Goal: Information Seeking & Learning: Learn about a topic

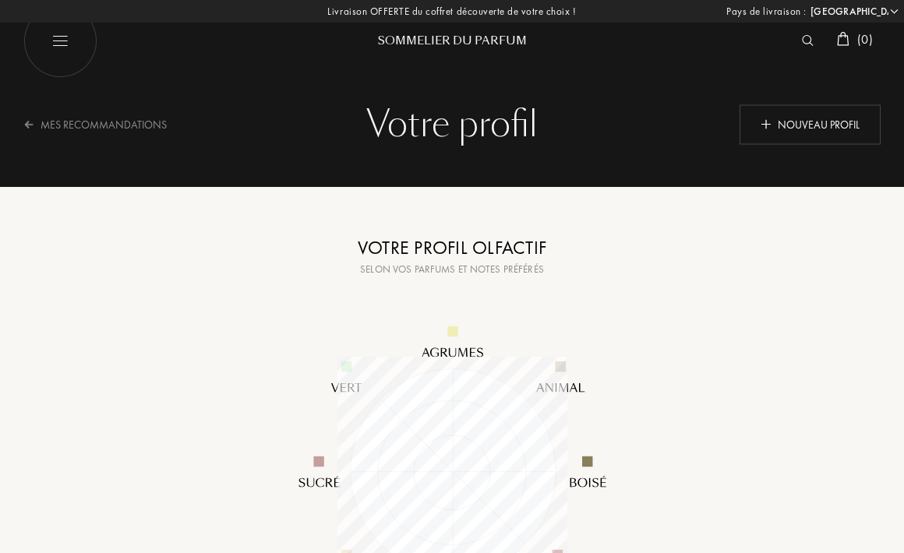
select select "FR"
click at [72, 42] on img at bounding box center [60, 41] width 74 height 74
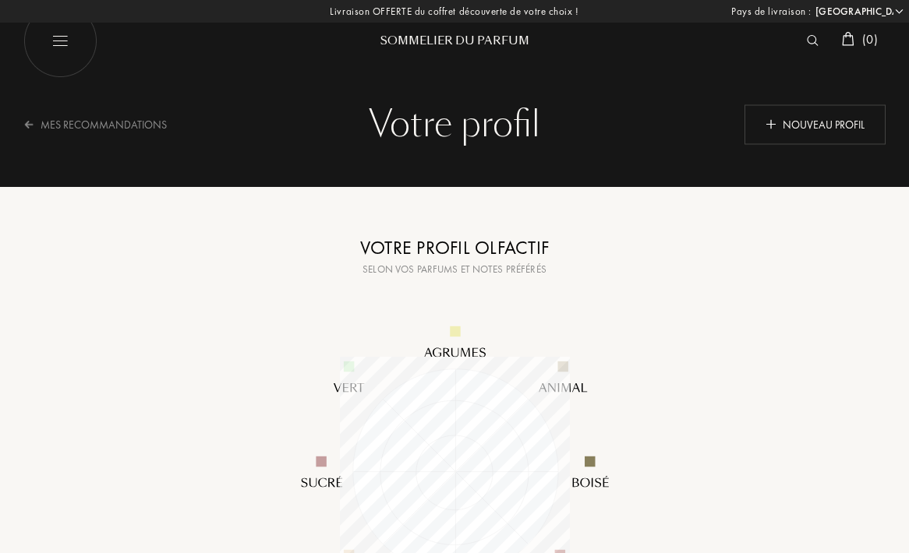
select select "FR"
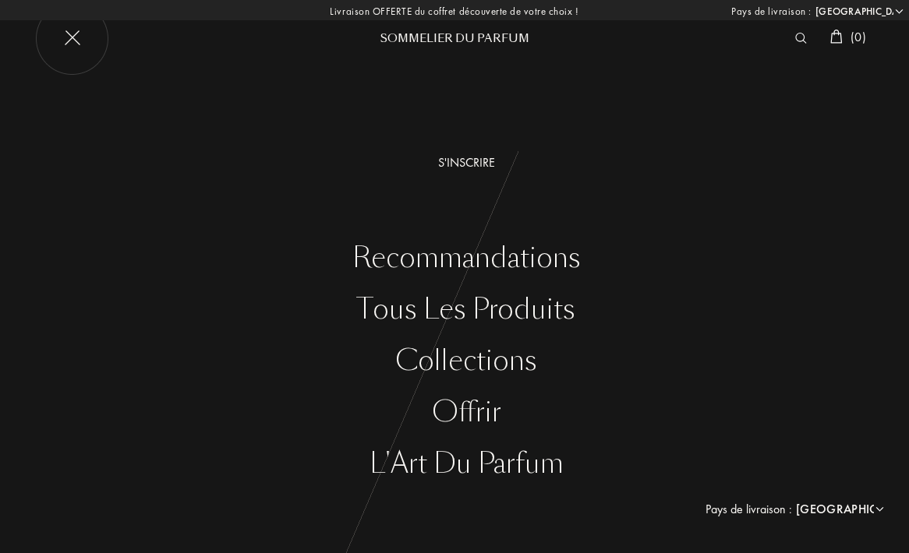
click at [407, 256] on div "Recommandations" at bounding box center [465, 258] width 885 height 32
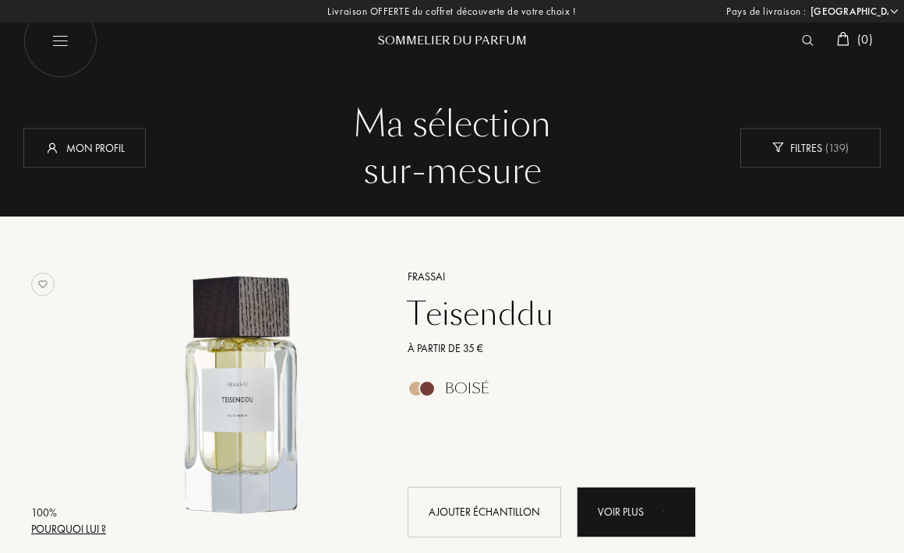
select select "FR"
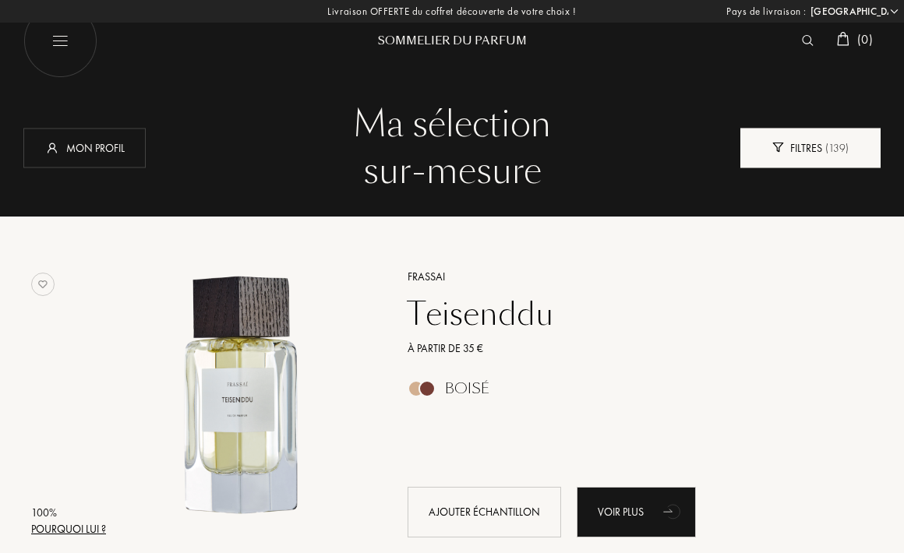
click at [811, 153] on div "Filtres ( 139 )" at bounding box center [810, 148] width 140 height 40
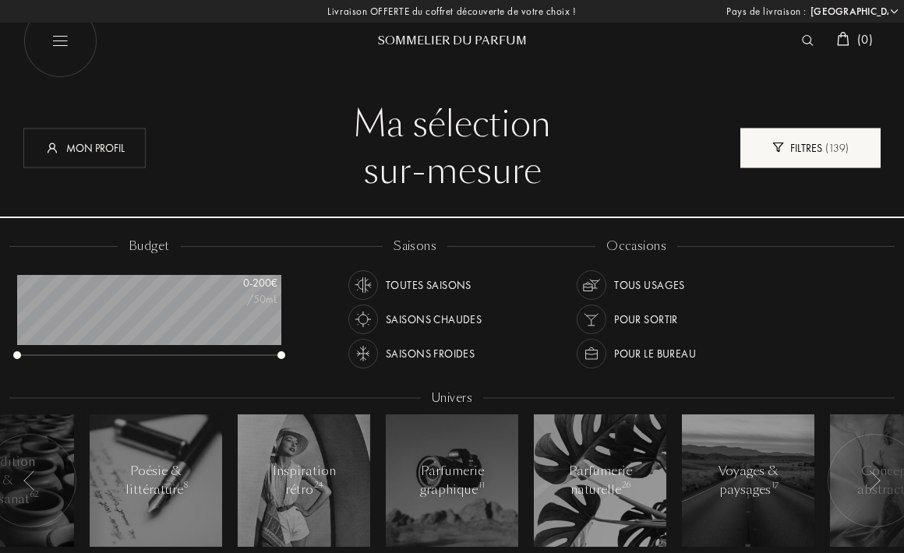
scroll to position [78, 263]
click at [811, 153] on div "Filtres ( 139 )" at bounding box center [810, 148] width 140 height 40
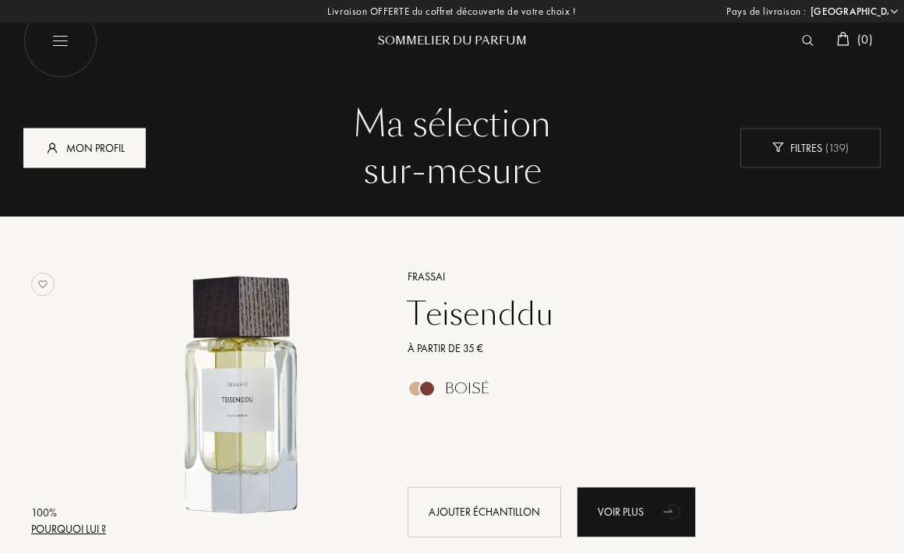
click at [77, 141] on div "Mon profil" at bounding box center [84, 148] width 122 height 40
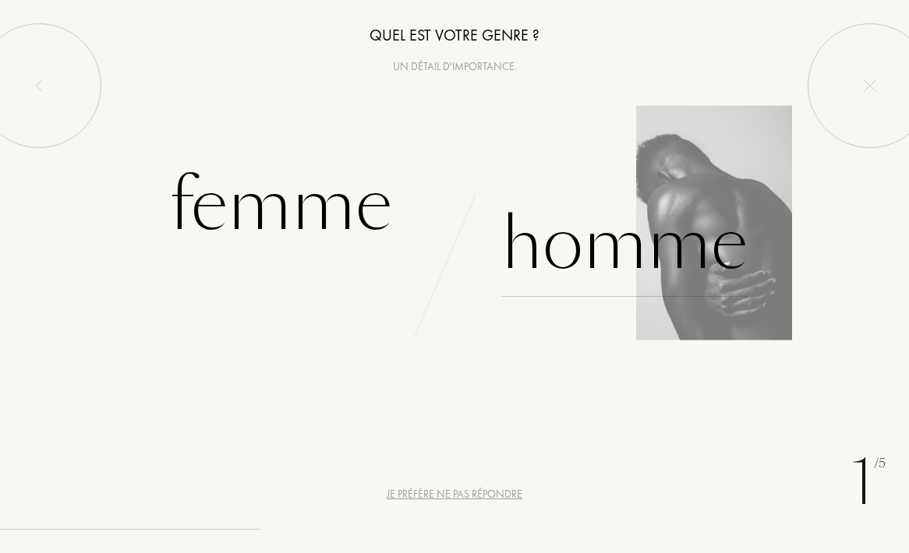
click at [600, 208] on div "Homme" at bounding box center [624, 244] width 246 height 105
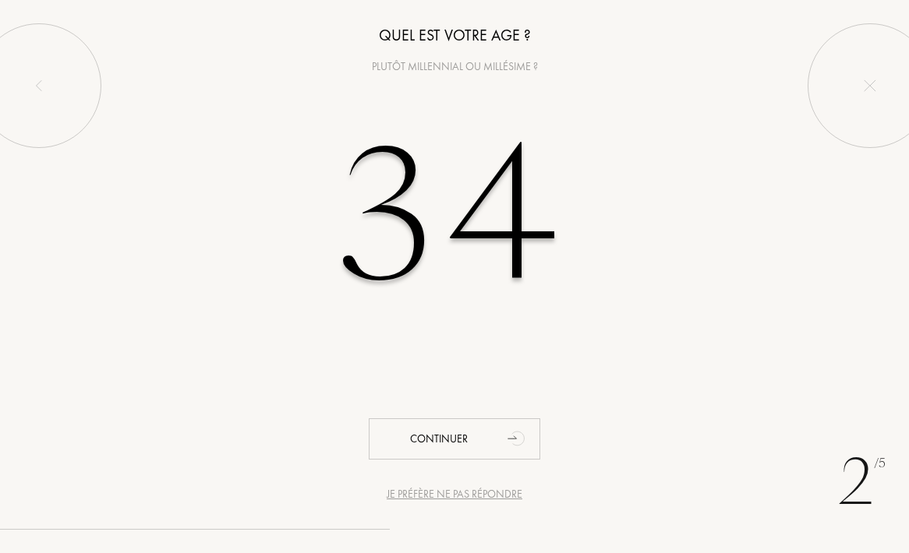
type input "34"
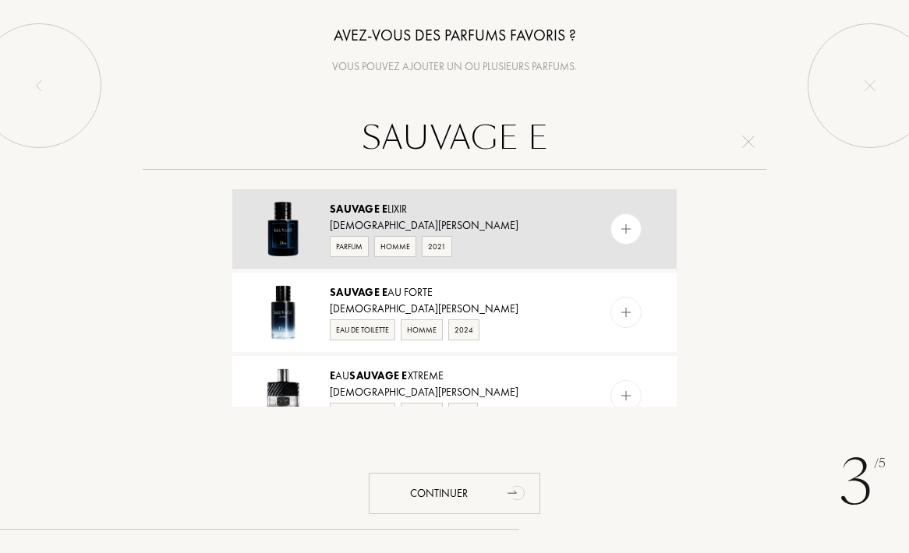
type input "SAUVAGE E"
click at [632, 221] on div at bounding box center [625, 229] width 31 height 31
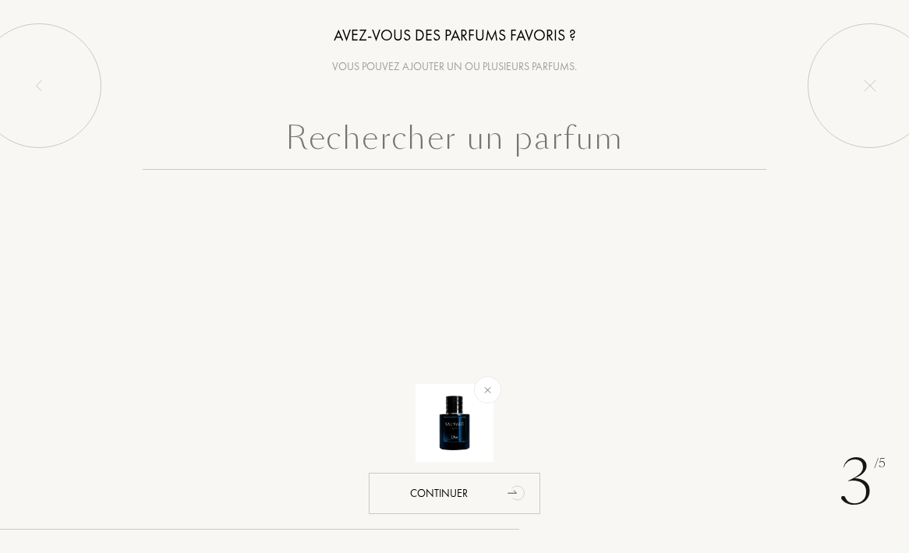
click at [599, 150] on input "text" at bounding box center [455, 142] width 624 height 56
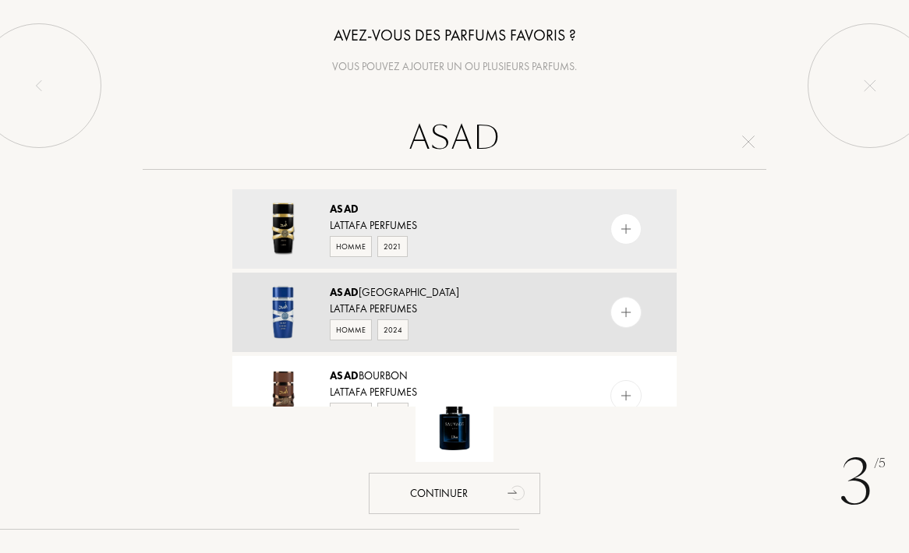
type input "ASAD"
click at [612, 312] on div at bounding box center [625, 312] width 31 height 31
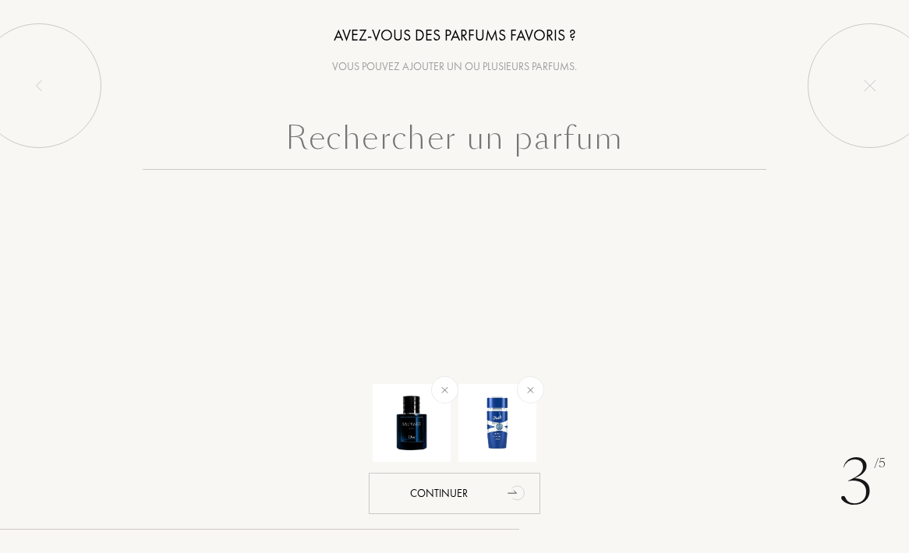
click at [560, 140] on input "text" at bounding box center [455, 142] width 624 height 56
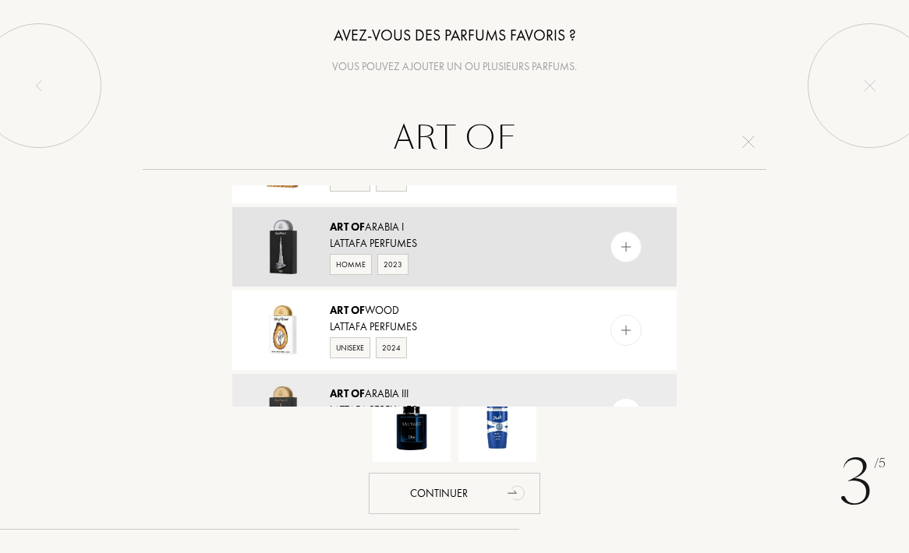
scroll to position [214, 0]
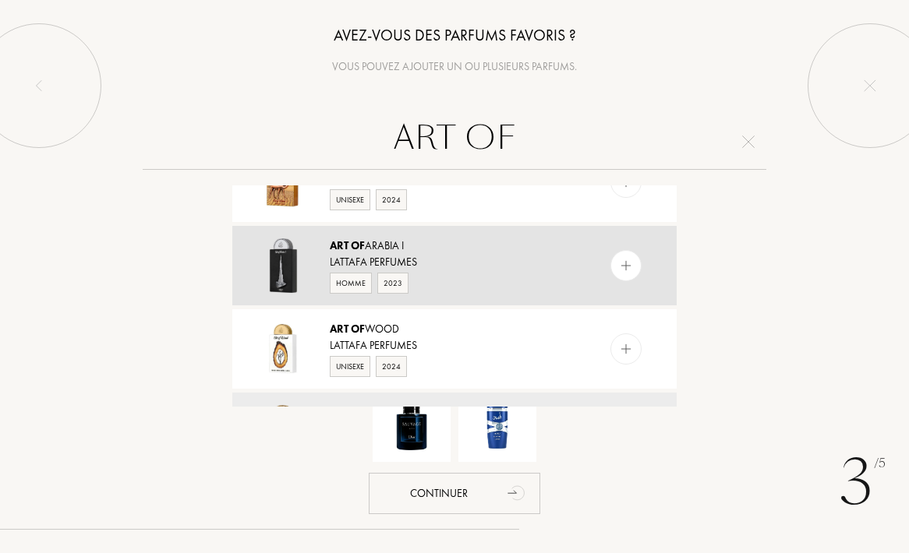
type input "ART OF"
click at [624, 263] on img at bounding box center [626, 266] width 15 height 15
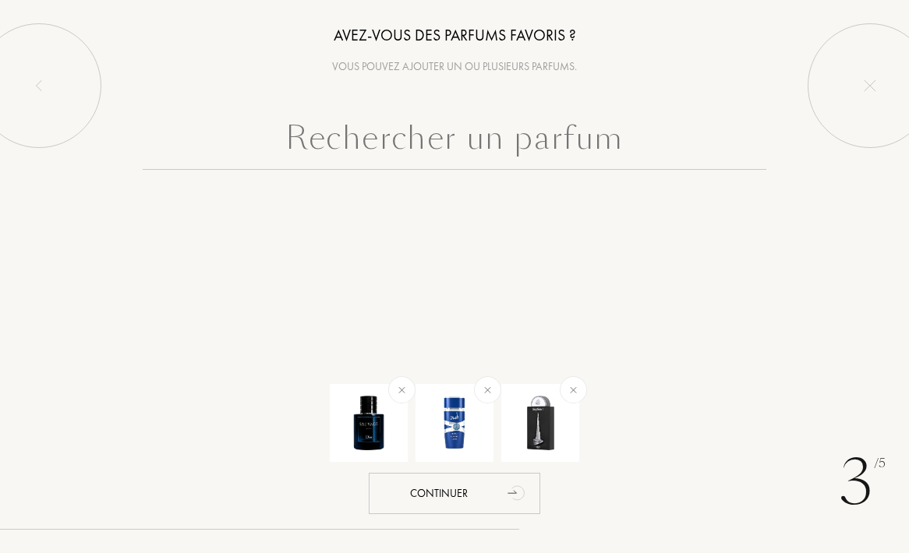
click at [560, 142] on input "text" at bounding box center [455, 142] width 624 height 56
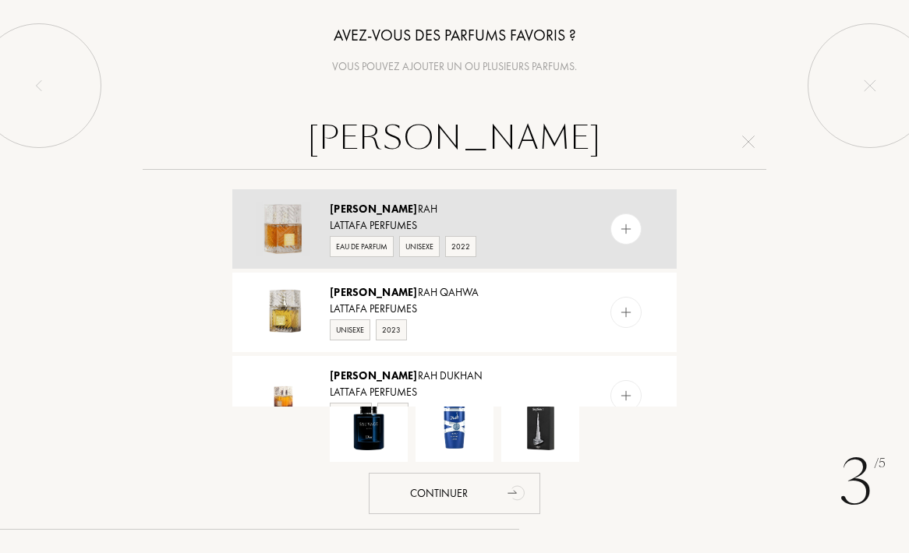
type input "KHAM"
click at [624, 222] on img at bounding box center [626, 229] width 15 height 15
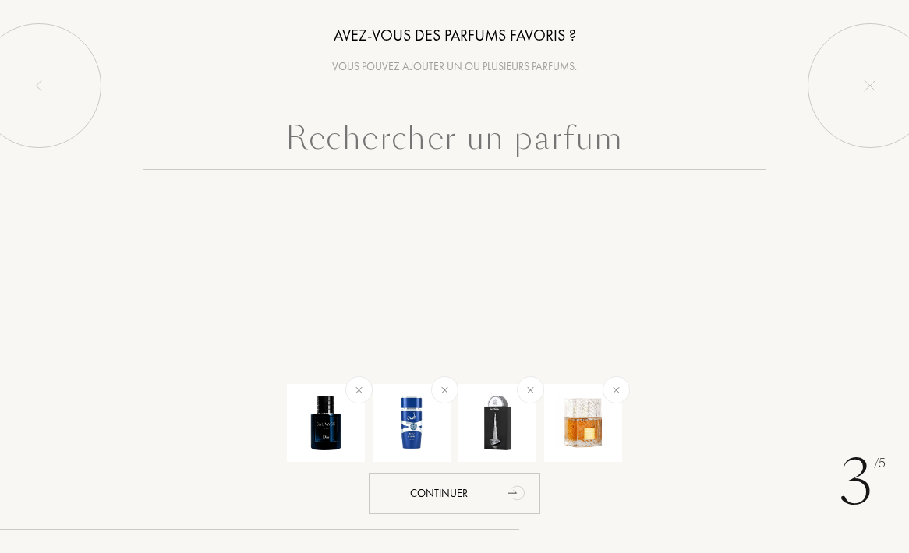
click at [567, 143] on input "text" at bounding box center [455, 142] width 624 height 56
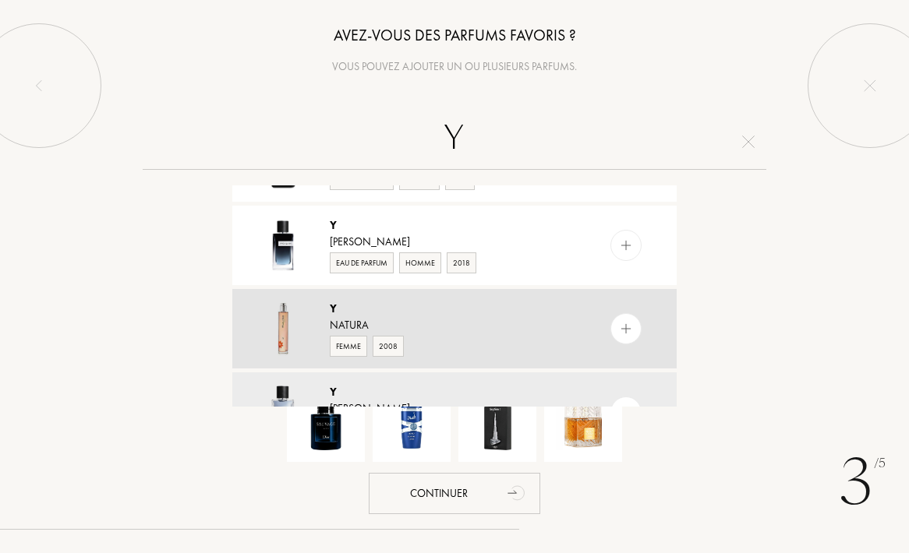
scroll to position [226, 0]
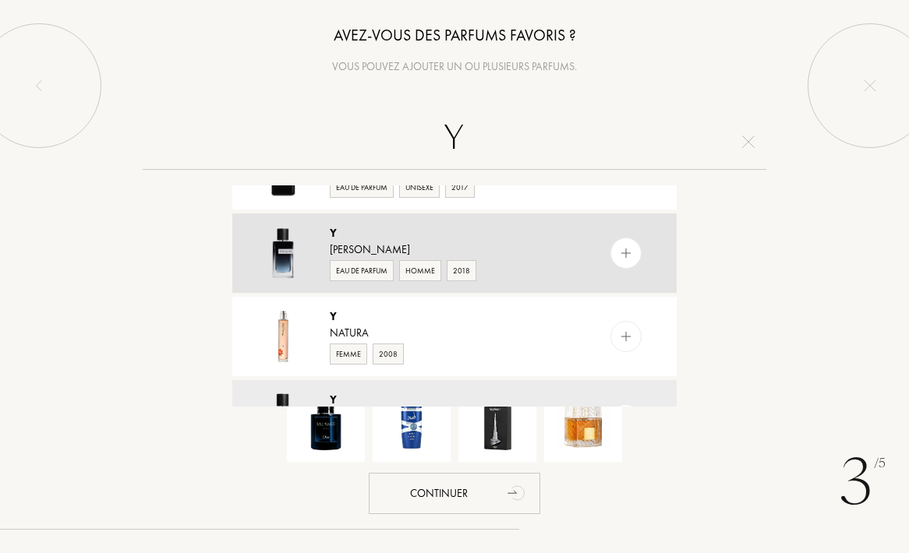
type input "Y"
click at [628, 251] on img at bounding box center [626, 253] width 15 height 15
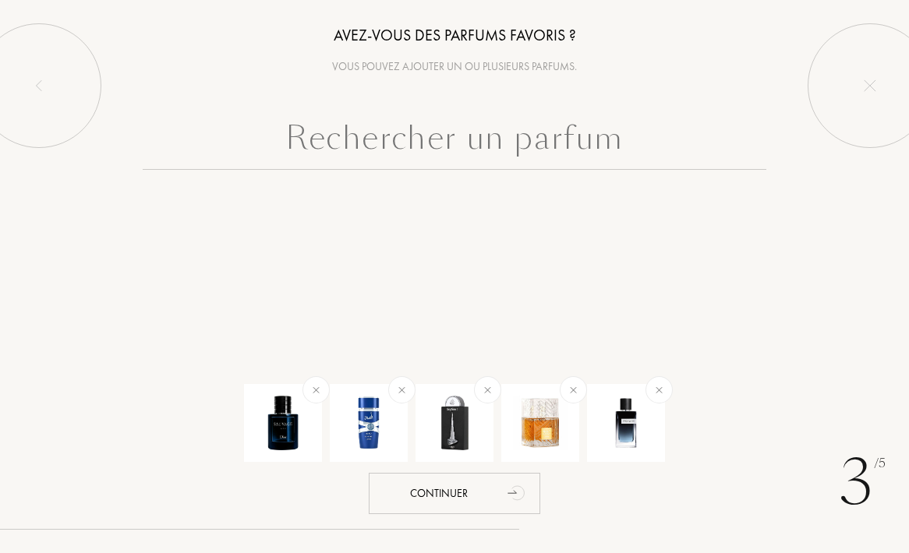
scroll to position [0, 0]
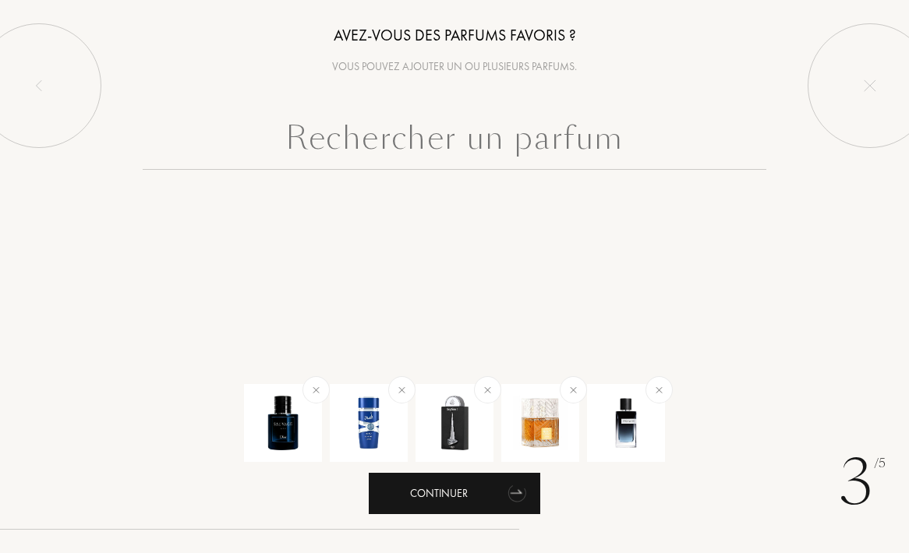
click at [463, 485] on div "Continuer" at bounding box center [454, 493] width 171 height 41
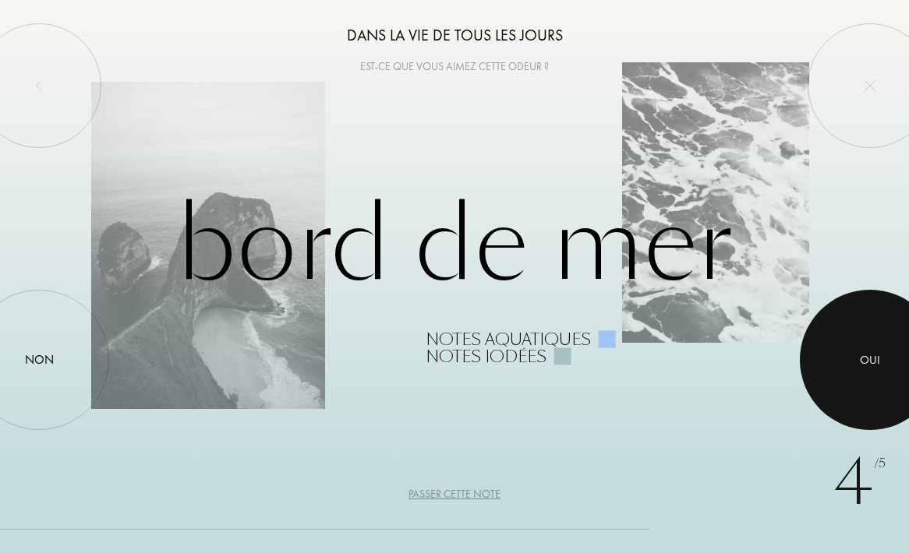
click at [877, 371] on div at bounding box center [870, 360] width 140 height 140
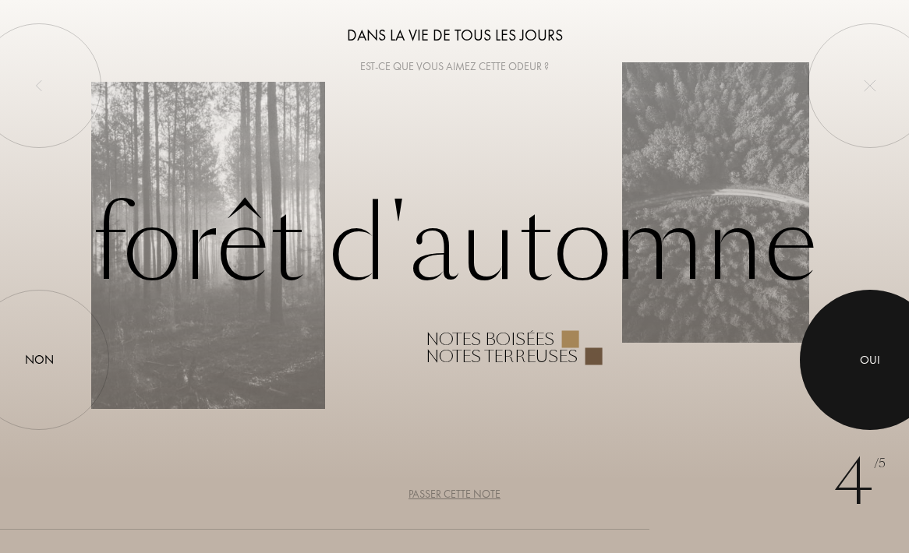
click at [870, 353] on div "Oui" at bounding box center [870, 360] width 20 height 18
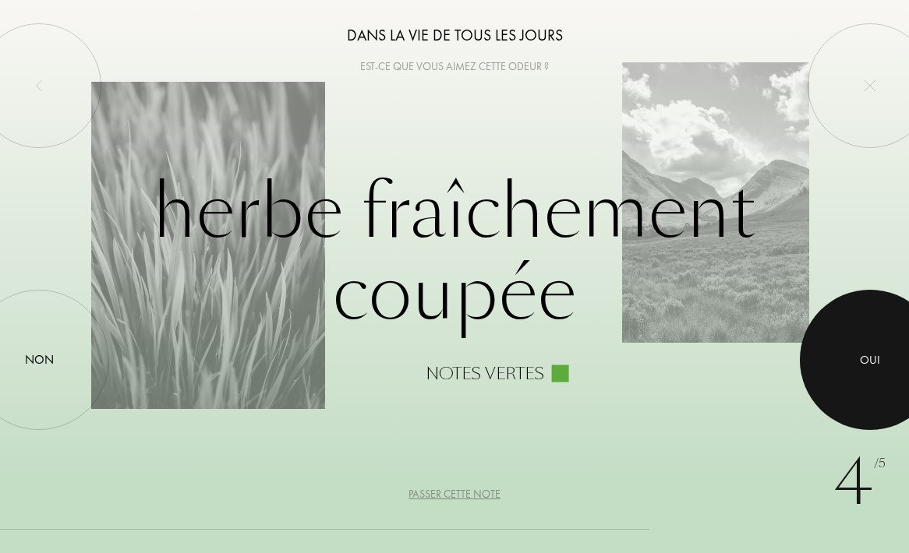
click at [855, 366] on div at bounding box center [870, 360] width 140 height 140
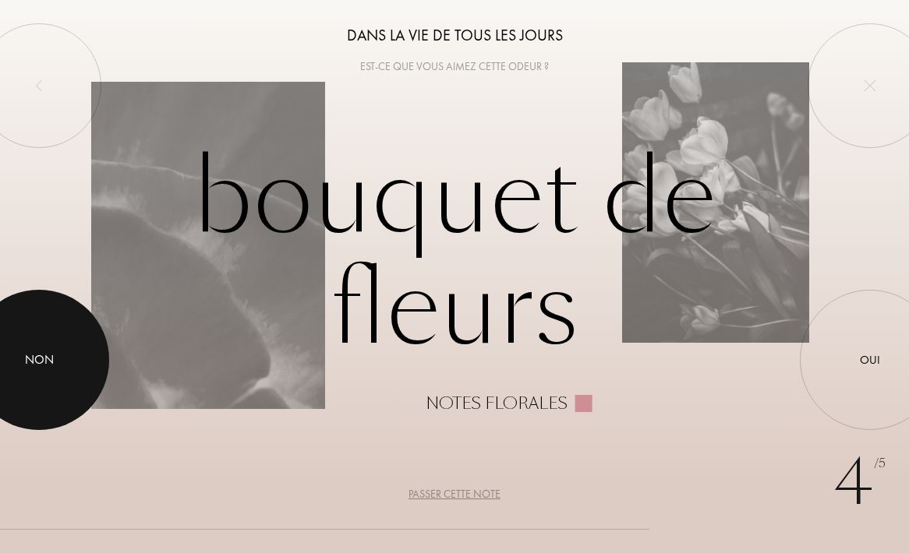
click at [44, 354] on div "Non" at bounding box center [39, 360] width 29 height 19
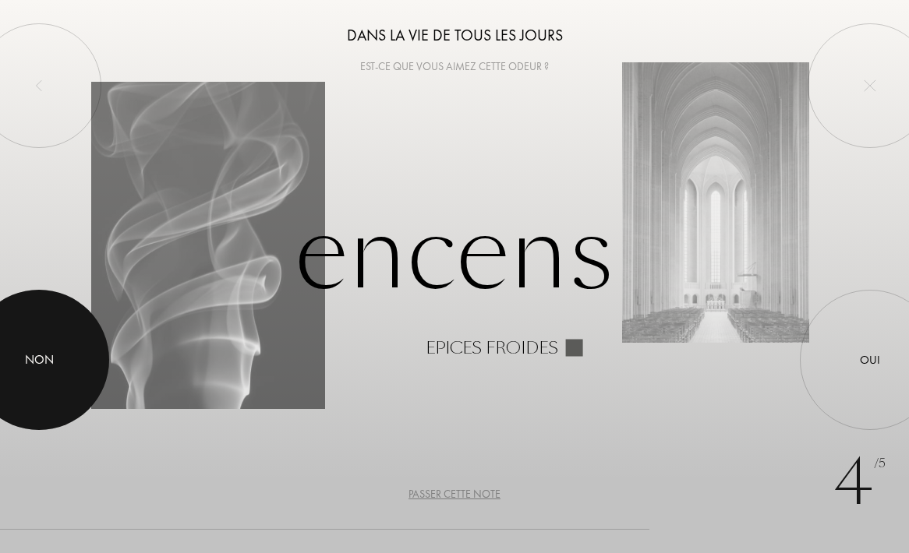
click at [44, 354] on div "Non" at bounding box center [39, 360] width 29 height 19
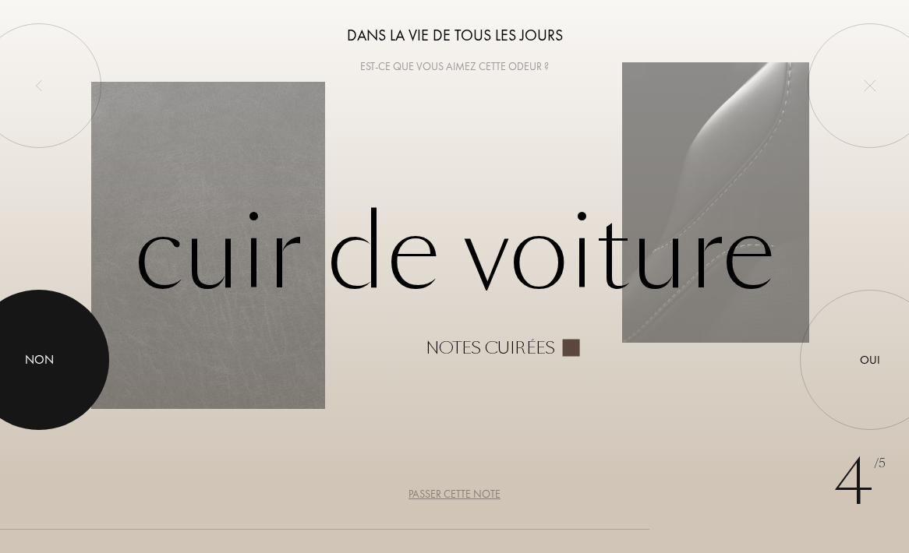
click at [44, 354] on div "Non" at bounding box center [39, 360] width 29 height 19
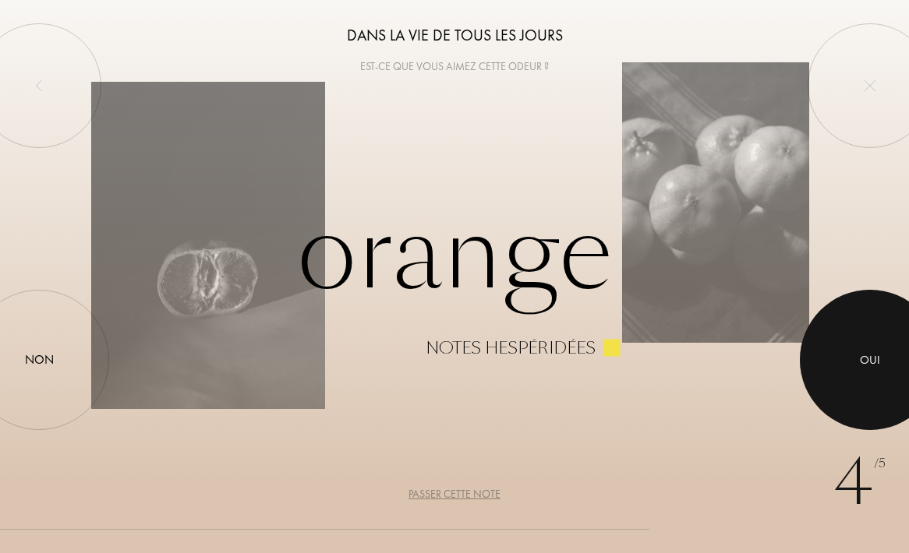
click at [843, 366] on div at bounding box center [870, 360] width 140 height 140
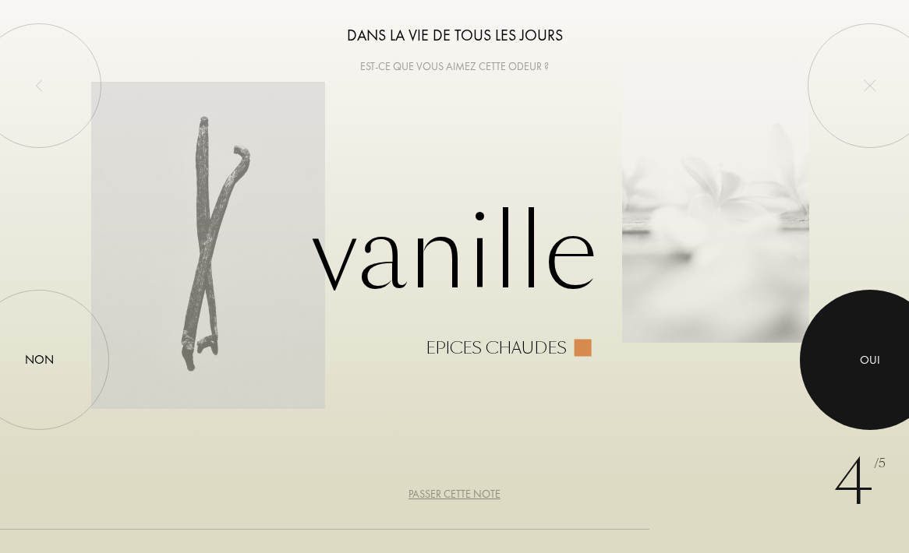
click at [843, 366] on div at bounding box center [870, 360] width 140 height 140
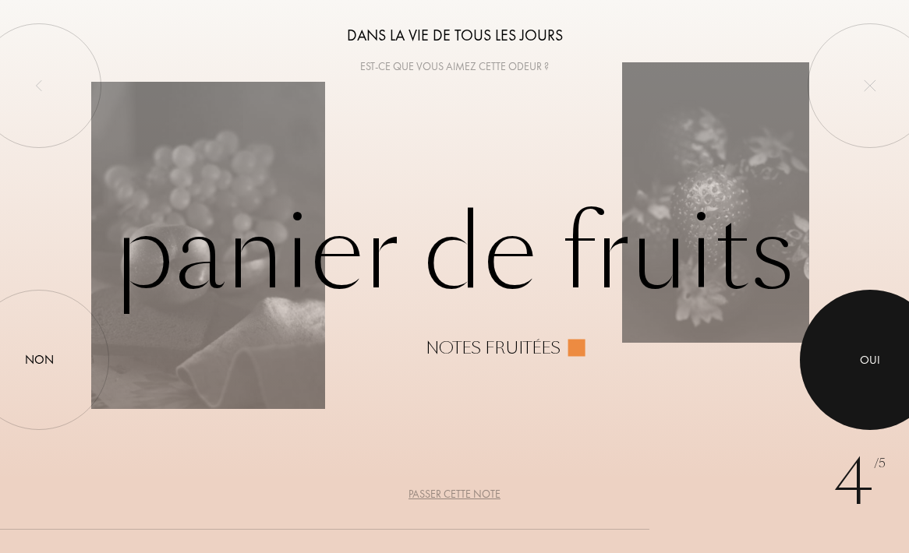
click at [890, 315] on div at bounding box center [870, 360] width 140 height 140
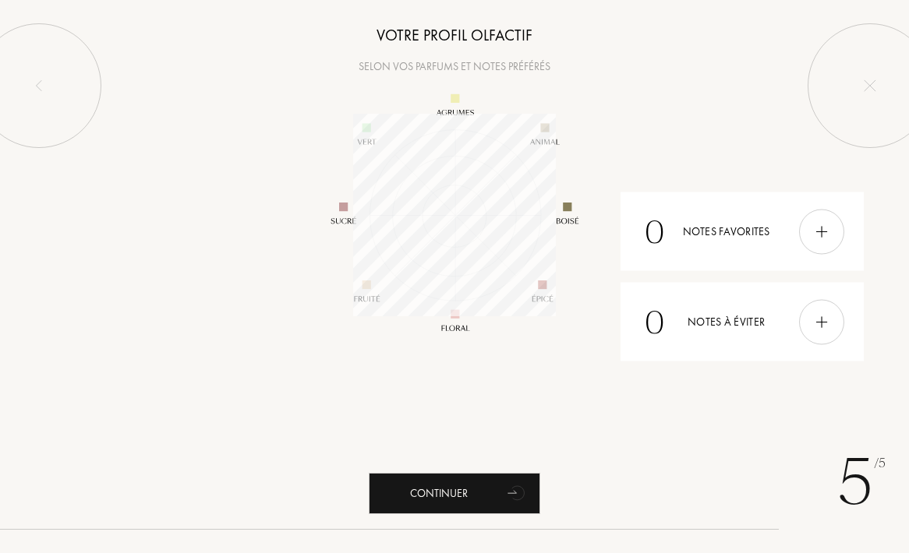
scroll to position [203, 203]
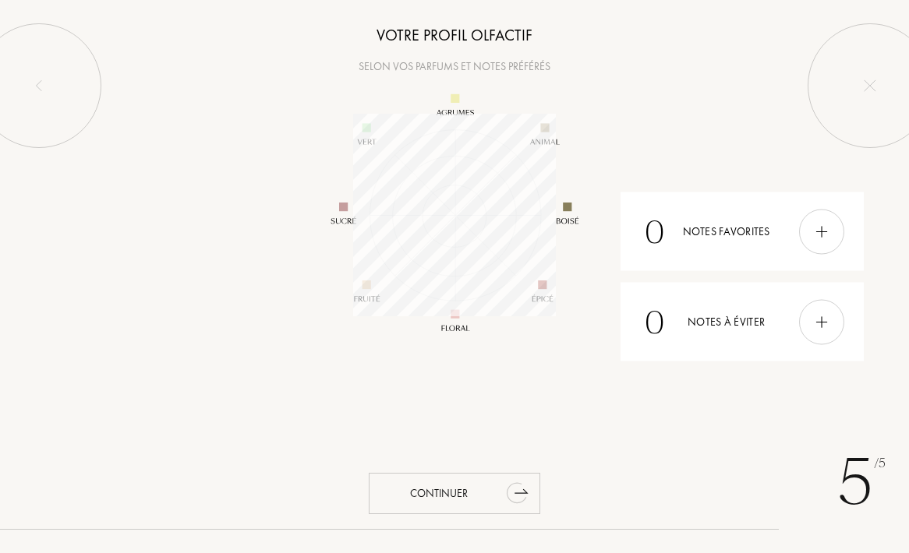
click at [451, 491] on div "Continuer" at bounding box center [454, 493] width 171 height 41
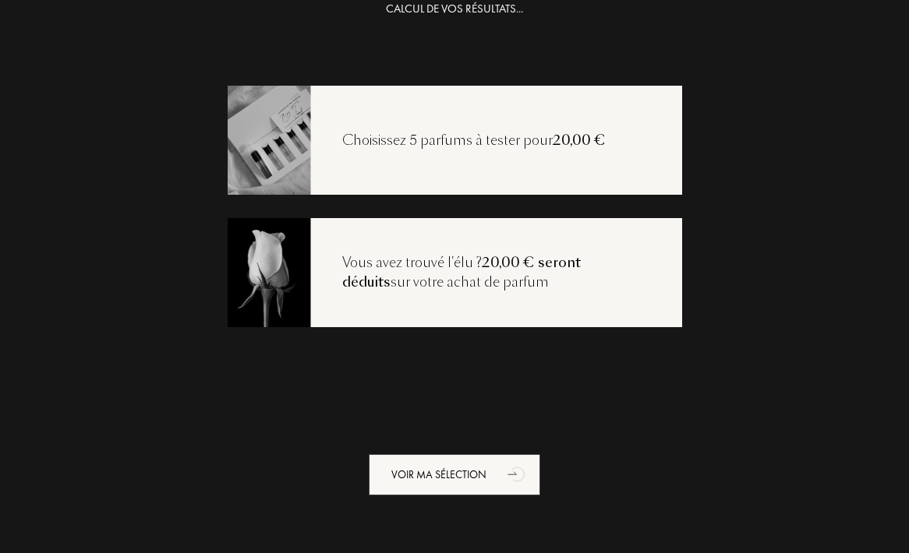
scroll to position [31, 0]
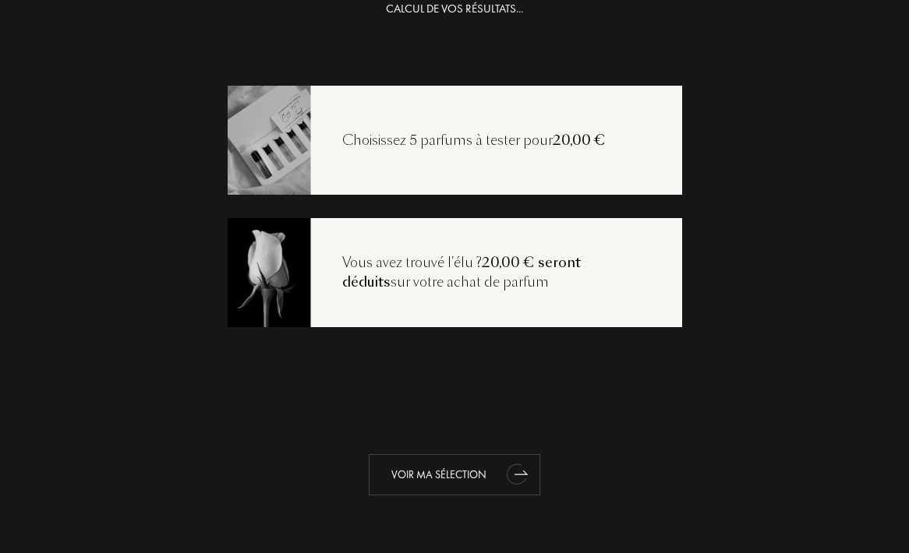
click at [447, 466] on div "Voir ma sélection" at bounding box center [454, 474] width 171 height 41
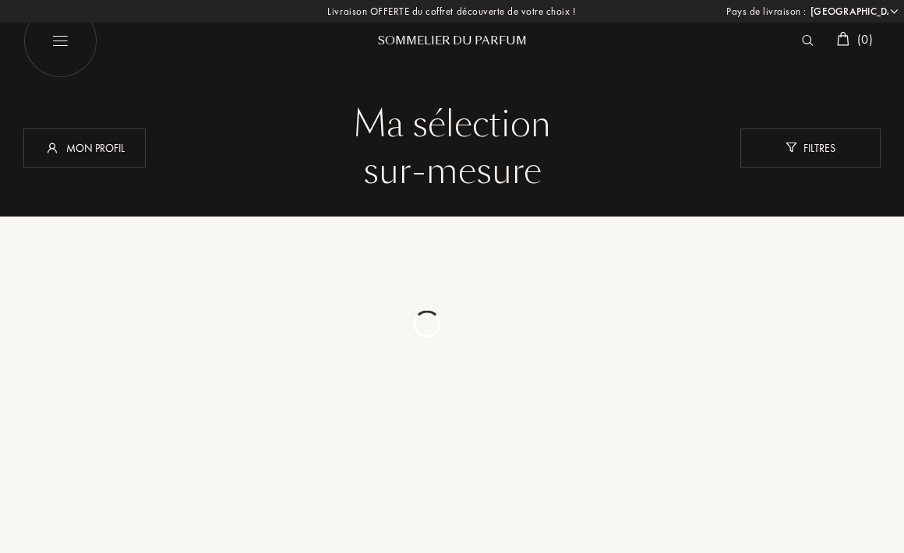
select select "FR"
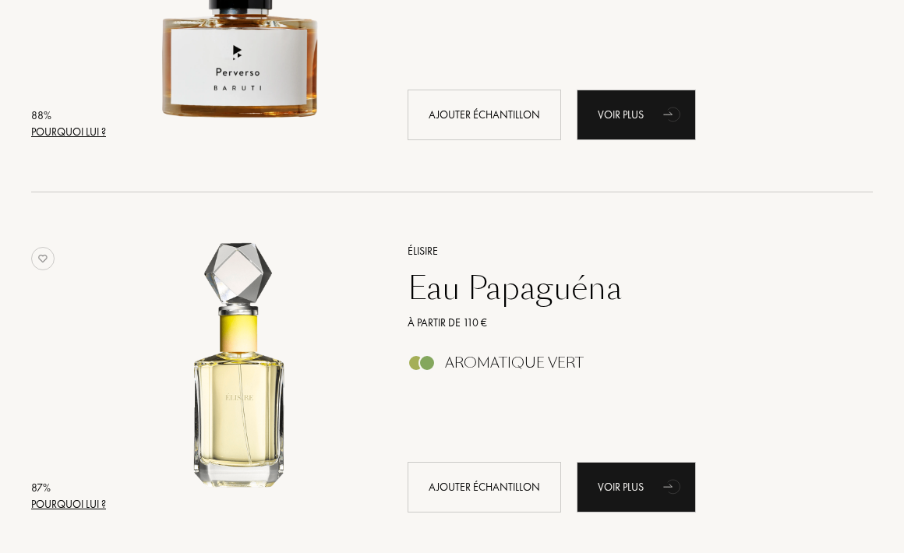
scroll to position [3577, 0]
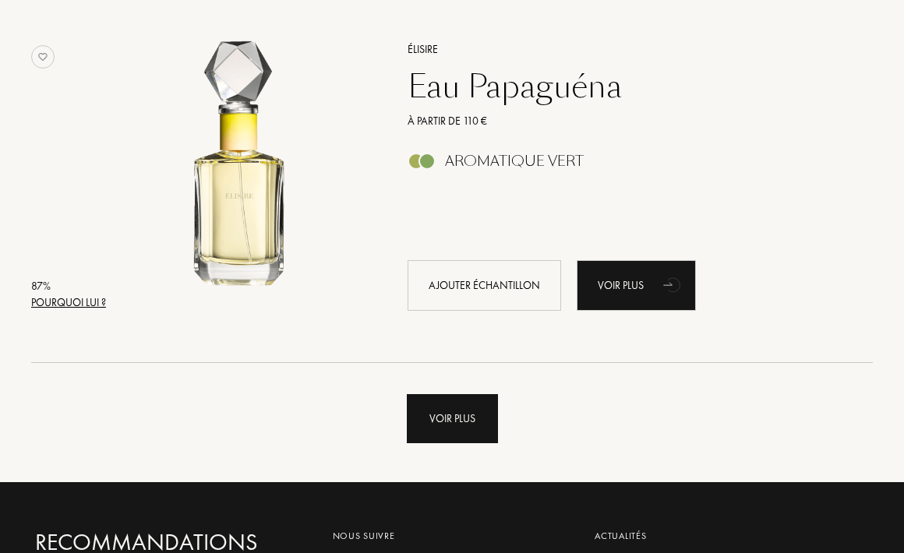
click at [460, 429] on div "Voir plus" at bounding box center [452, 418] width 91 height 49
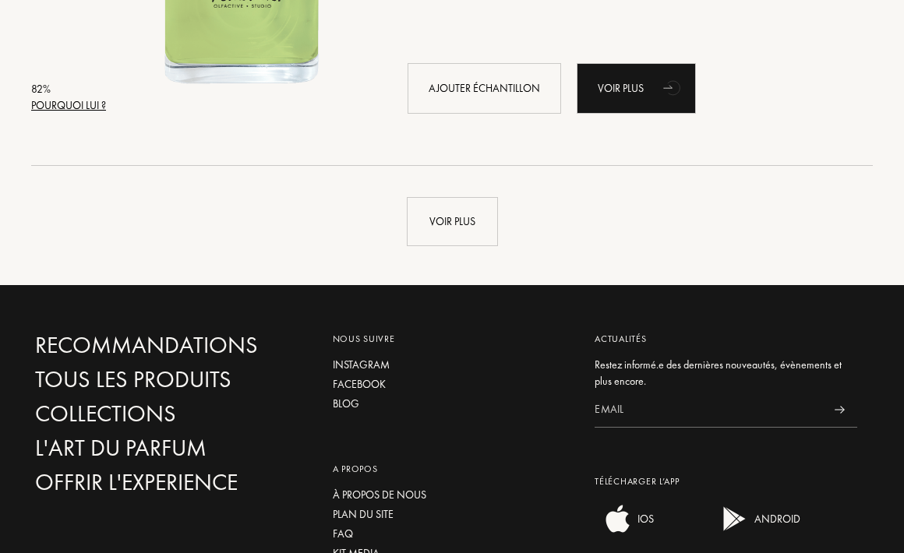
scroll to position [7506, 0]
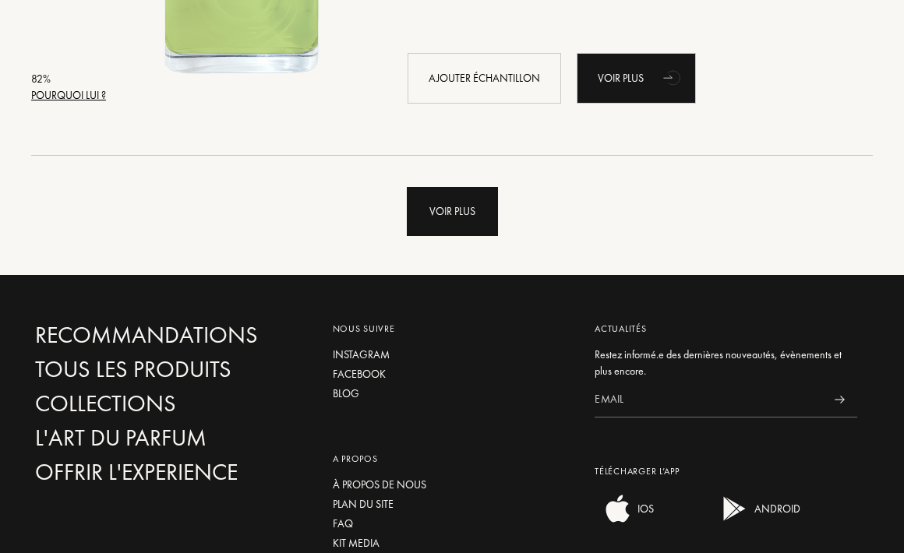
click at [447, 197] on div "Voir plus" at bounding box center [452, 211] width 91 height 49
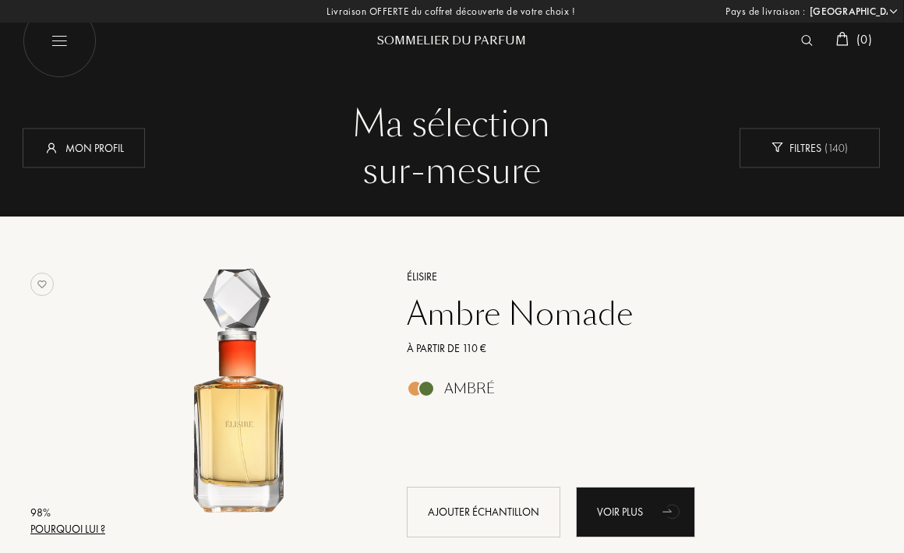
scroll to position [0, 1]
click at [53, 49] on img at bounding box center [60, 41] width 74 height 74
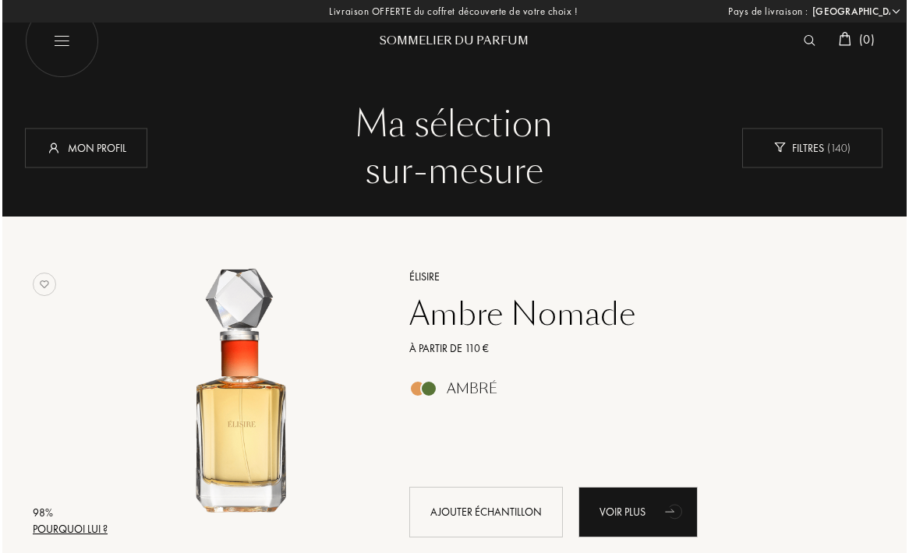
scroll to position [0, 0]
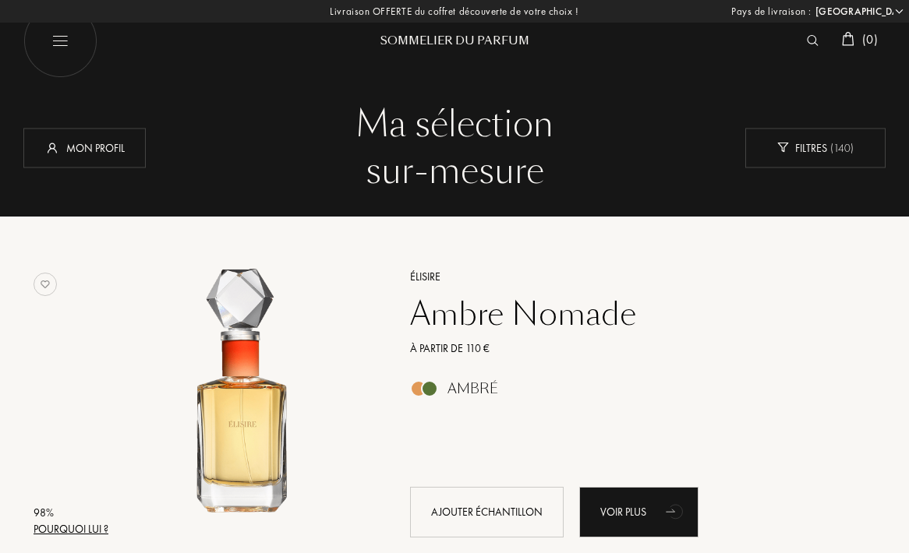
select select "FR"
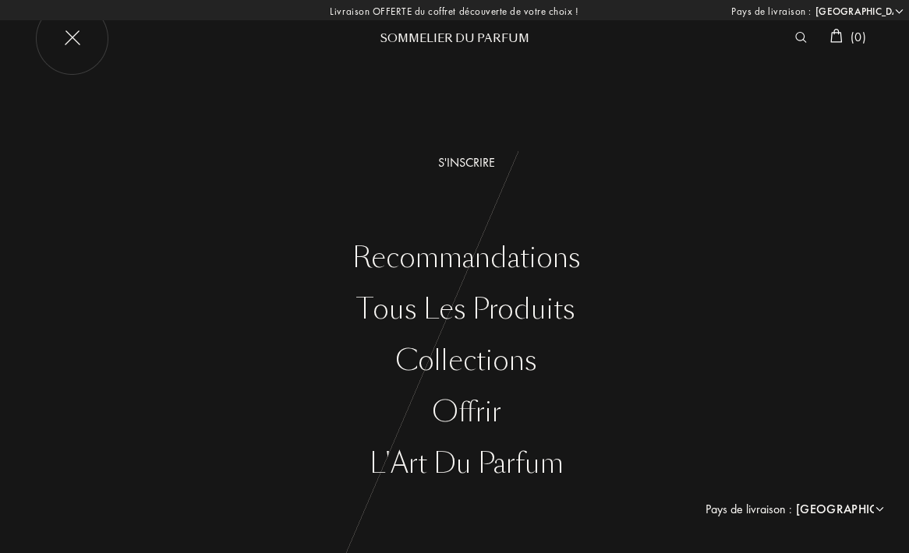
click at [449, 312] on div "Tous les produits" at bounding box center [465, 310] width 885 height 32
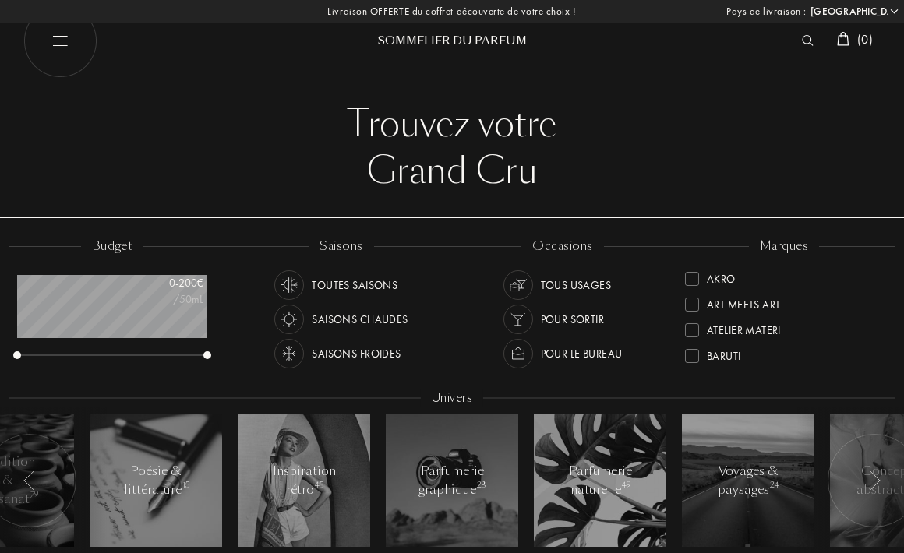
select select "FR"
click at [287, 284] on img at bounding box center [289, 285] width 22 height 22
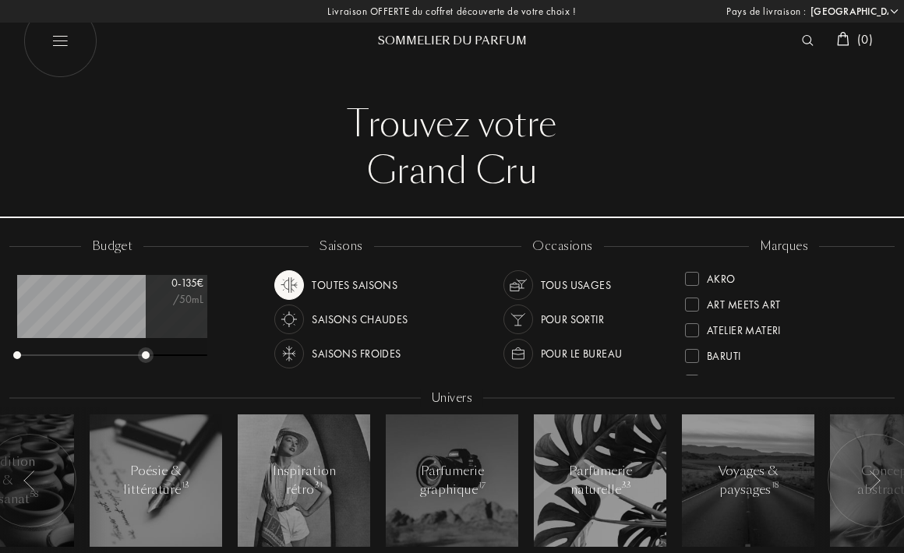
drag, startPoint x: 207, startPoint y: 353, endPoint x: 145, endPoint y: 357, distance: 61.7
click at [145, 357] on div at bounding box center [146, 356] width 8 height 8
click at [513, 286] on img at bounding box center [518, 285] width 22 height 22
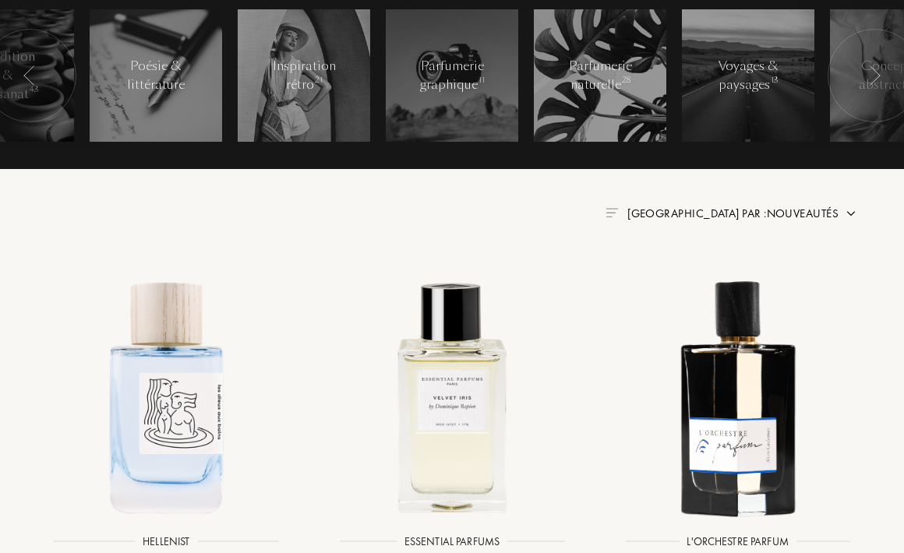
scroll to position [405, 0]
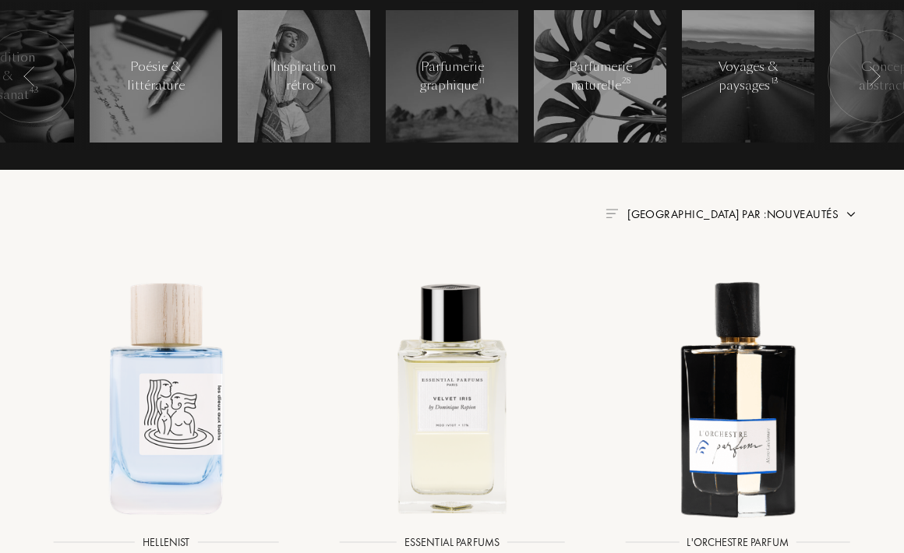
click at [811, 207] on span "Trier par : Nouveautés" at bounding box center [732, 215] width 211 height 16
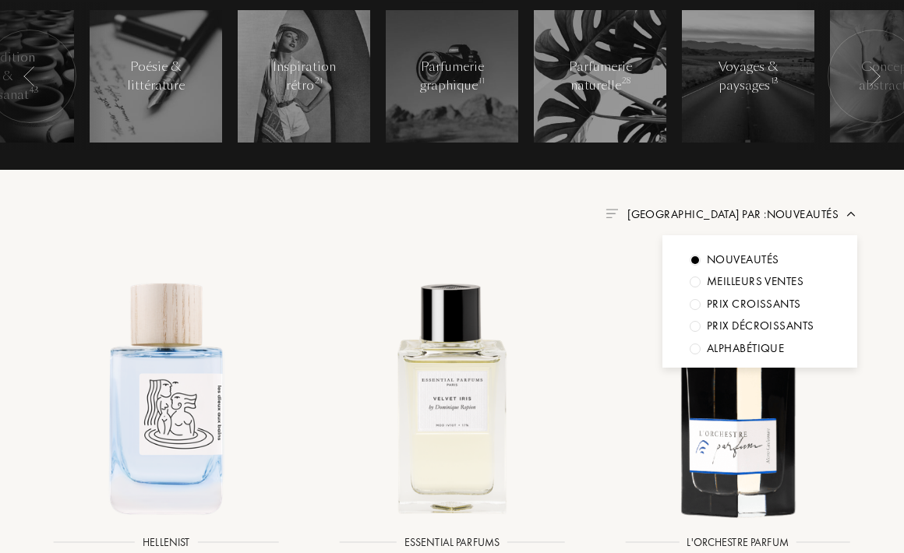
click at [691, 281] on div at bounding box center [695, 282] width 11 height 11
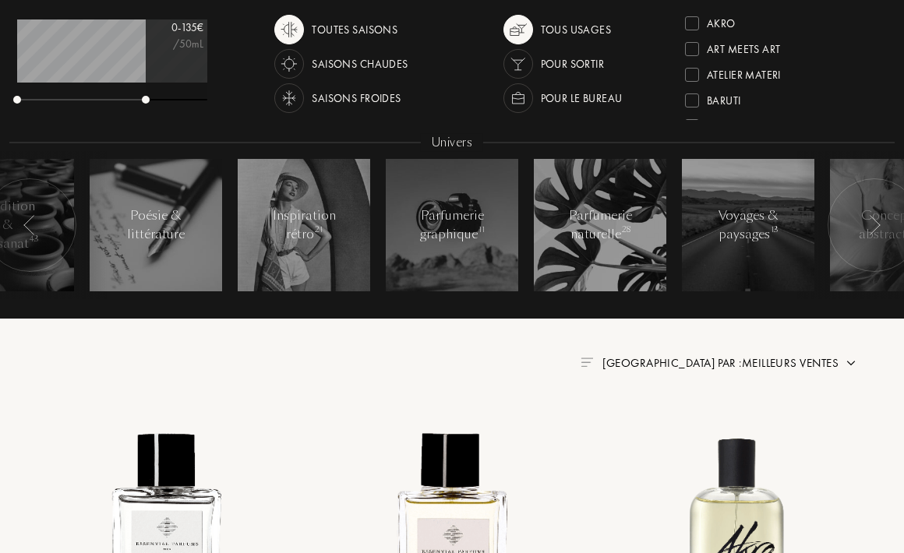
scroll to position [251, 0]
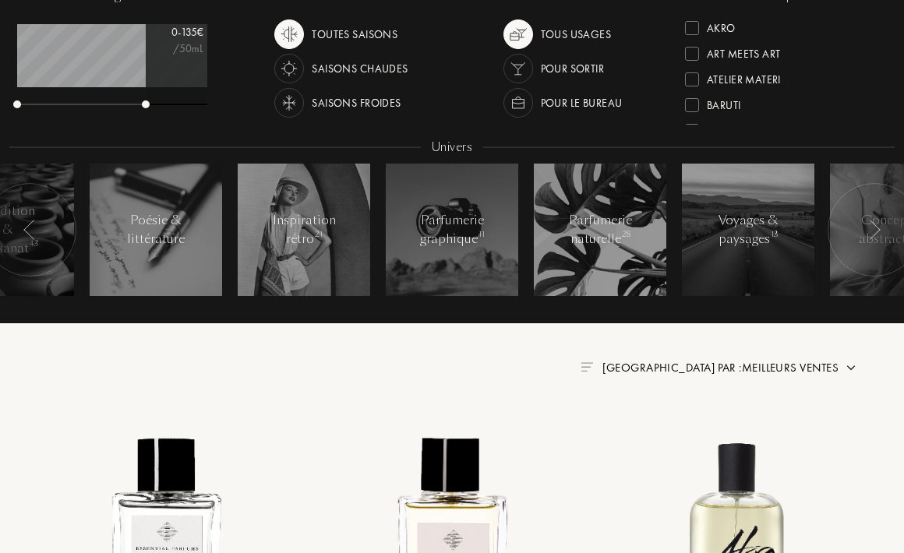
click at [813, 363] on span "Trier par : Meilleurs ventes" at bounding box center [720, 368] width 236 height 16
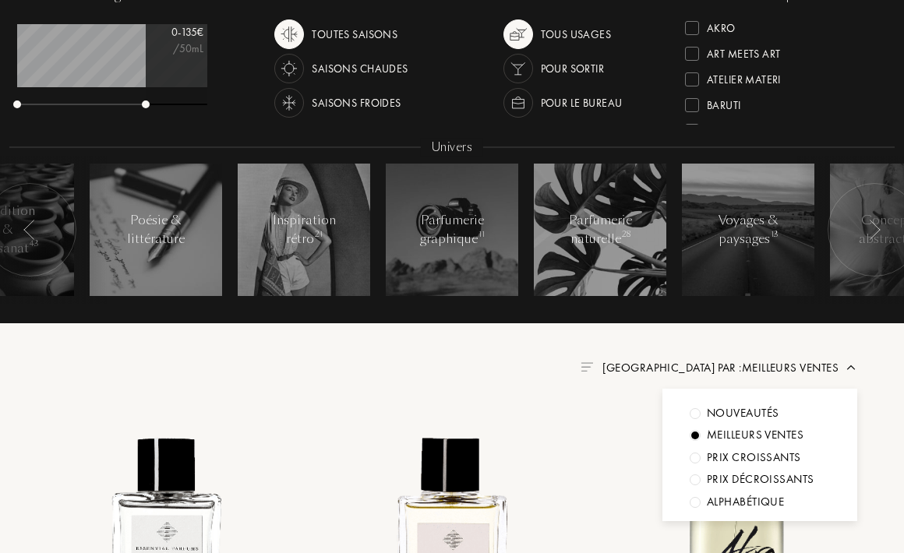
click at [699, 456] on div at bounding box center [695, 458] width 11 height 11
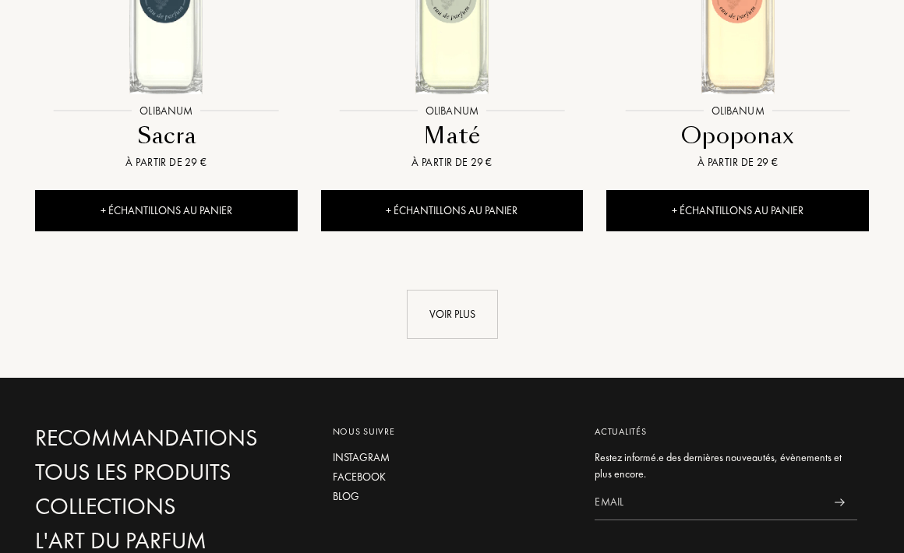
scroll to position [2177, 0]
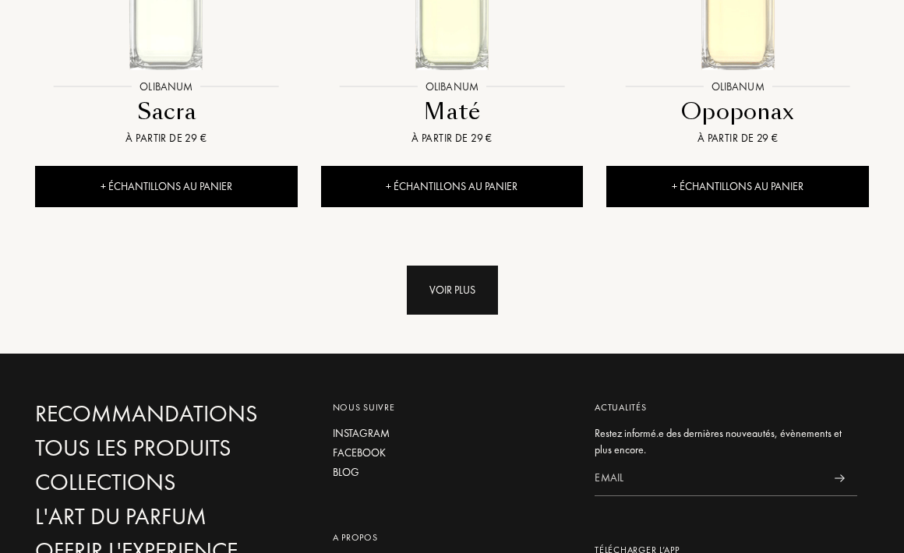
click at [436, 280] on div "Voir plus" at bounding box center [452, 290] width 91 height 49
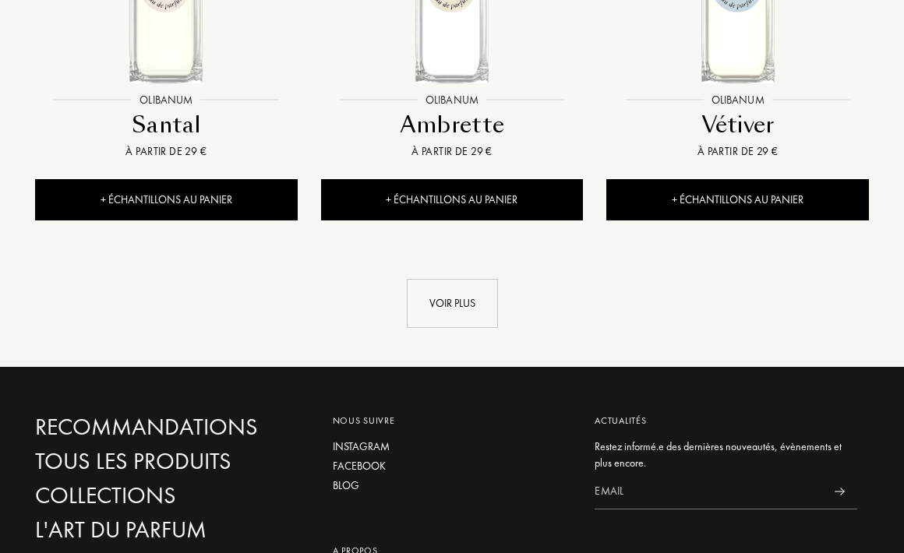
scroll to position [3962, 0]
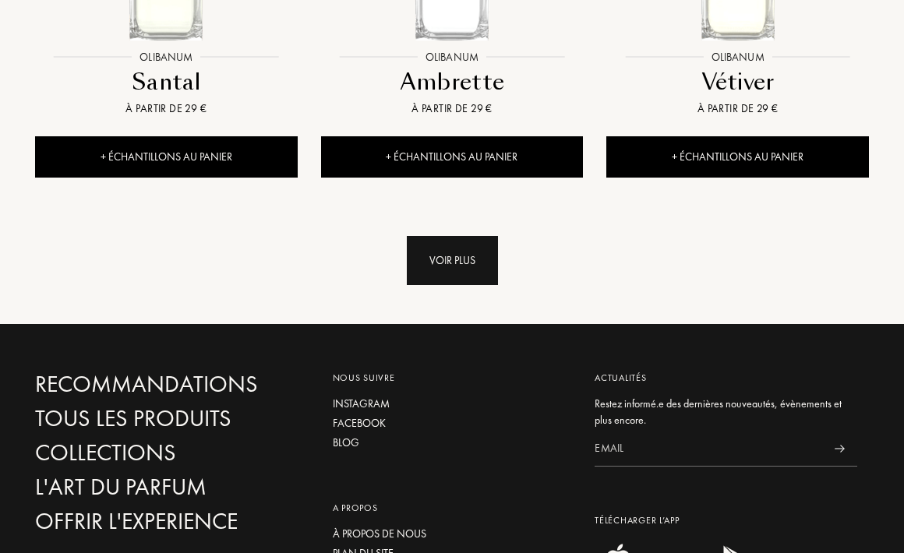
click at [438, 267] on div "Voir plus" at bounding box center [452, 260] width 91 height 49
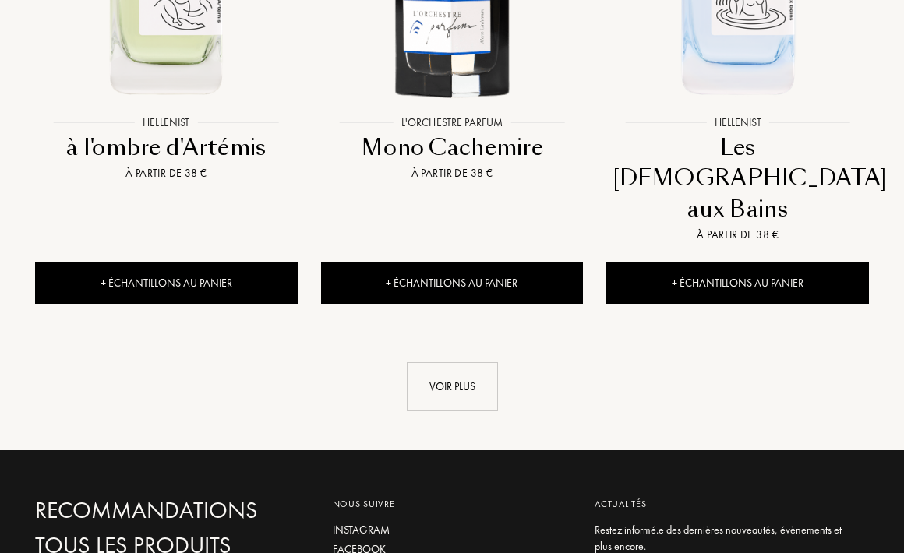
scroll to position [5684, 0]
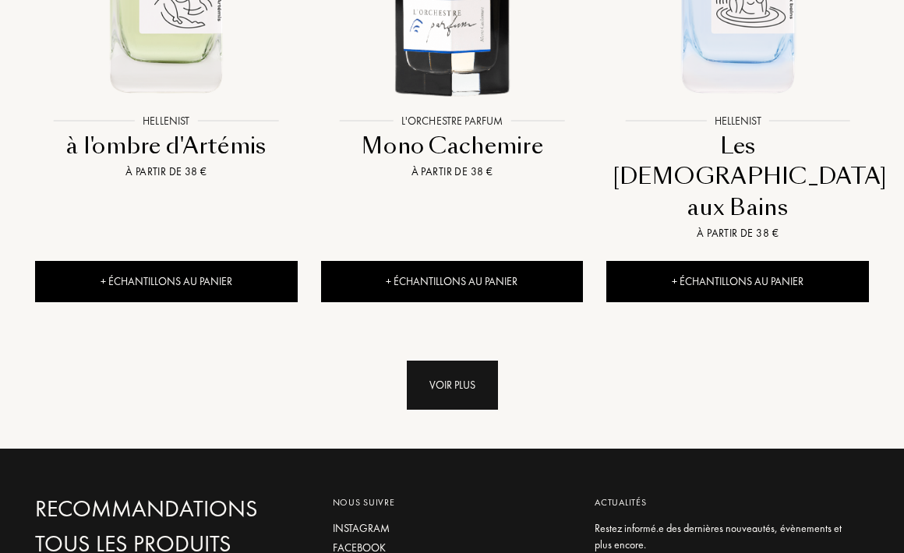
click at [441, 361] on div "Voir plus" at bounding box center [452, 385] width 91 height 49
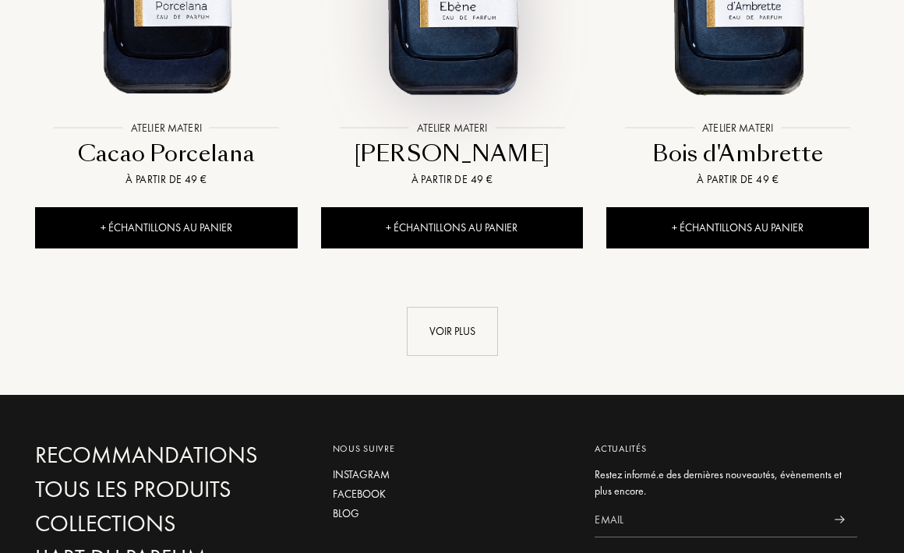
scroll to position [7517, 0]
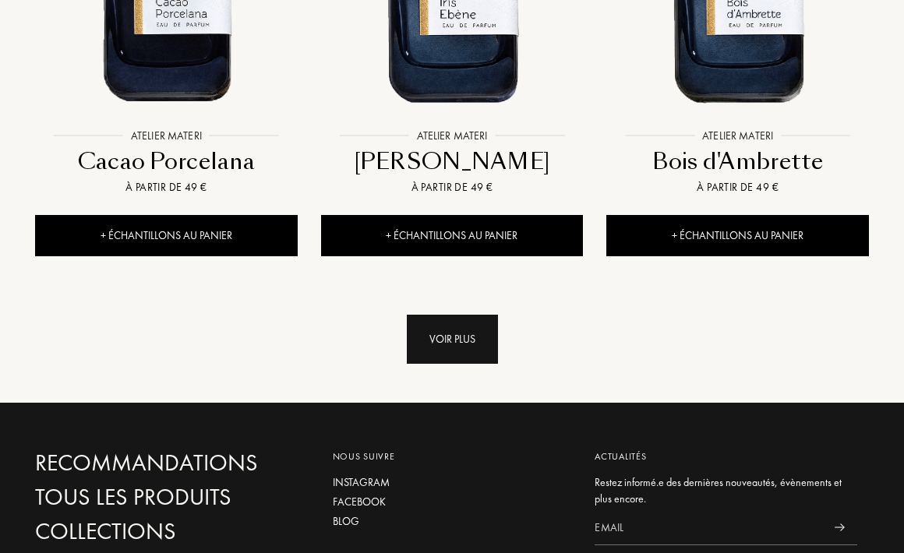
click at [447, 315] on div "Voir plus" at bounding box center [452, 339] width 91 height 49
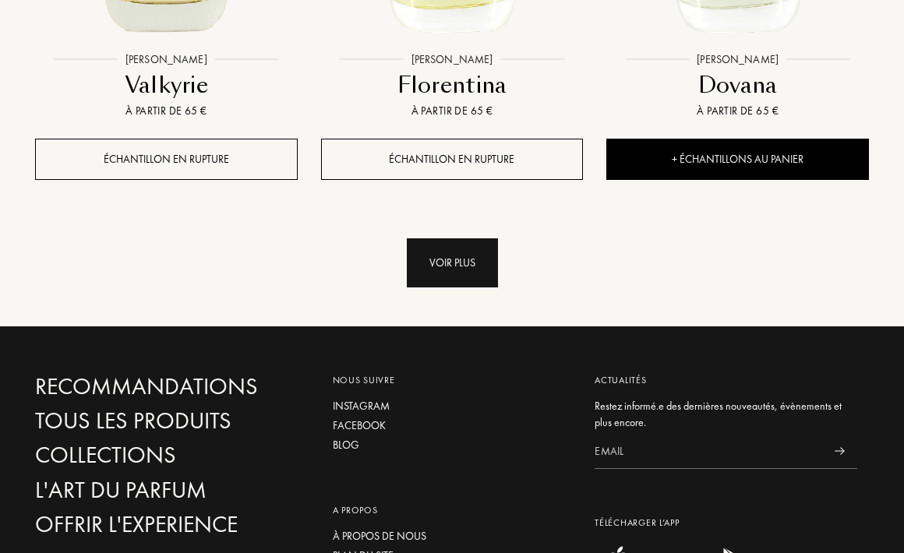
scroll to position [9354, 0]
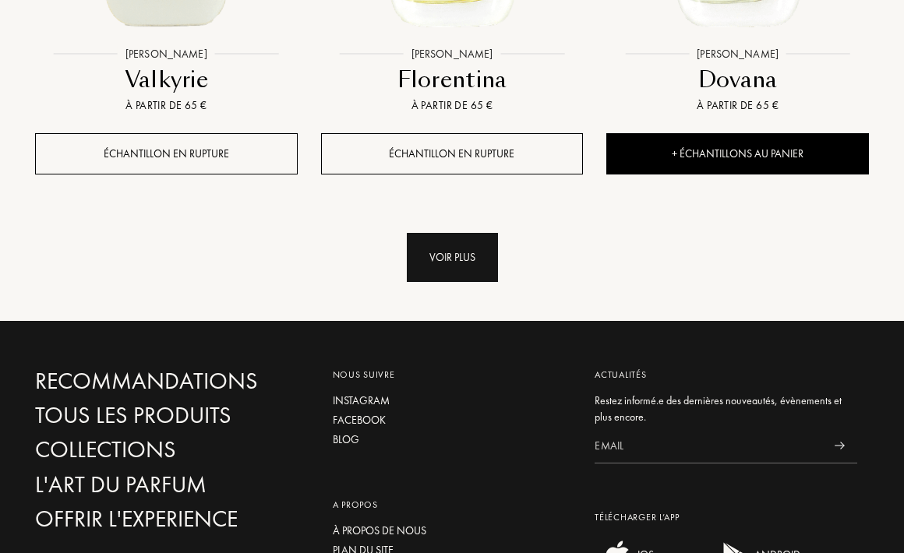
click at [462, 233] on div "Voir plus" at bounding box center [452, 257] width 91 height 49
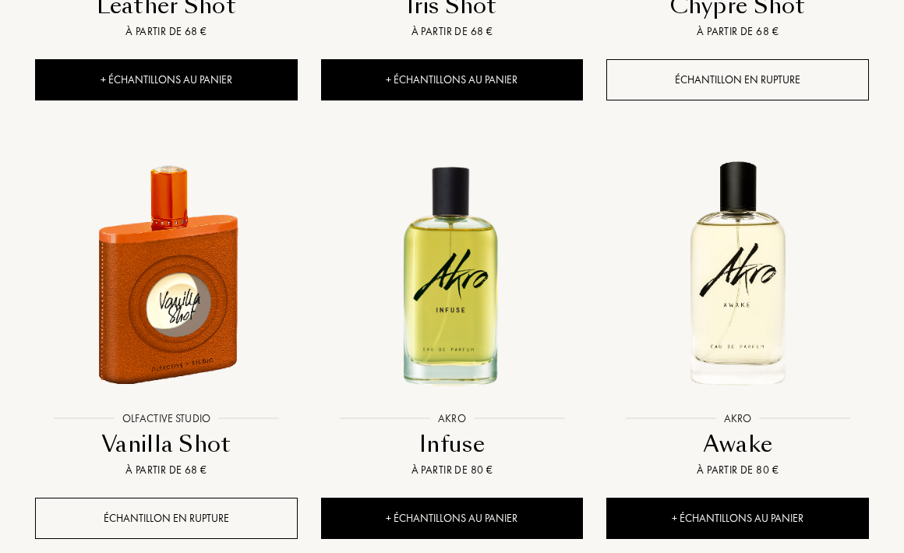
scroll to position [10755, 0]
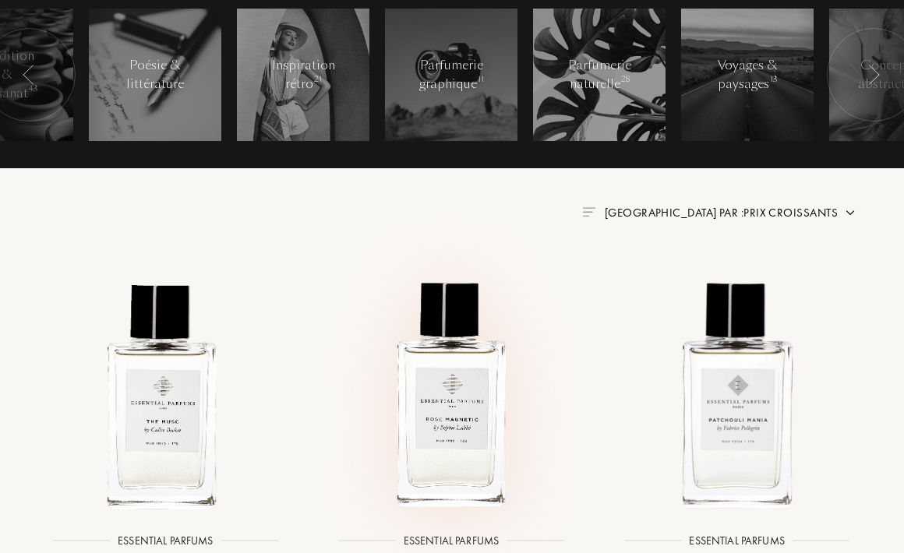
scroll to position [418, 1]
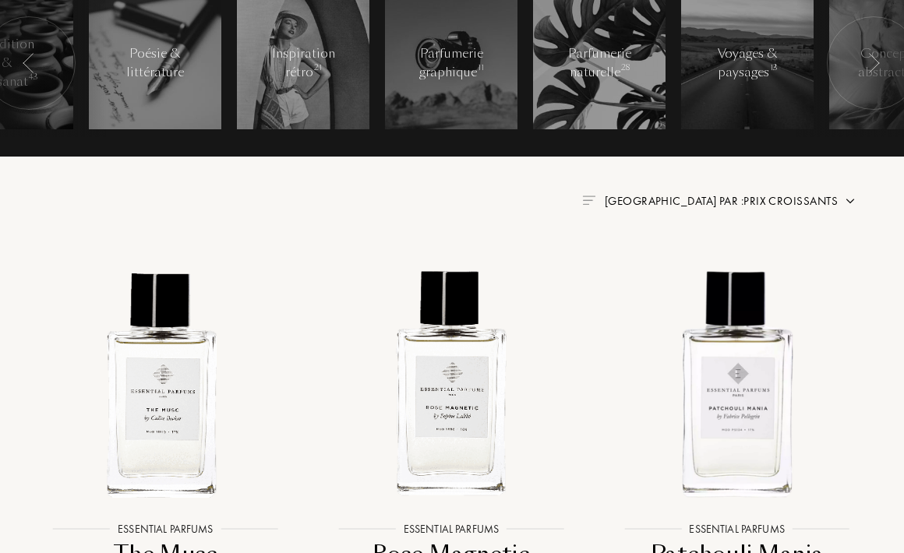
click at [798, 200] on span "Trier par : Prix croissants" at bounding box center [721, 201] width 233 height 16
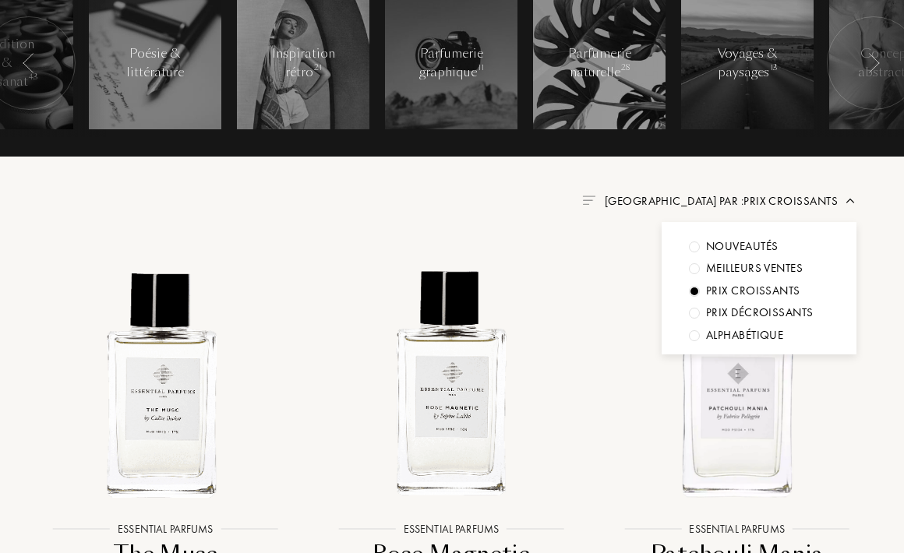
click at [692, 266] on div at bounding box center [694, 268] width 11 height 11
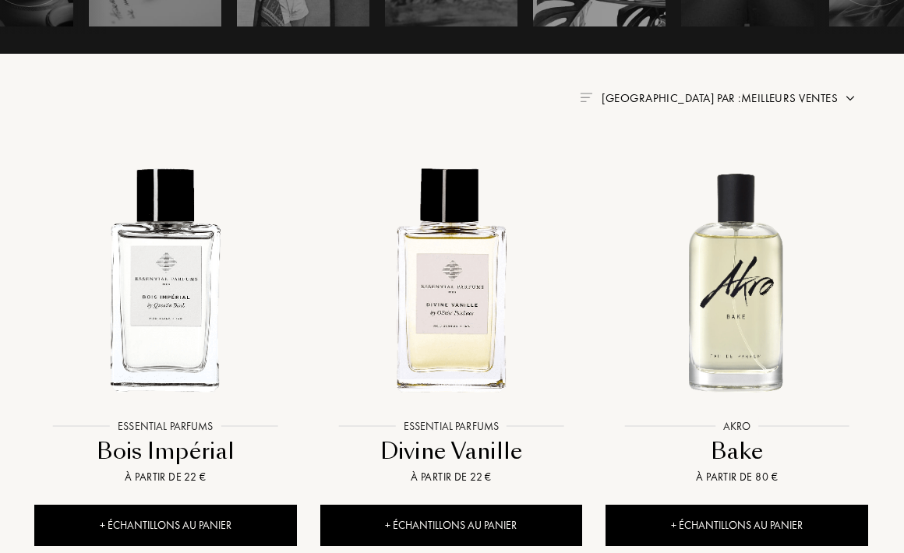
scroll to position [529, 1]
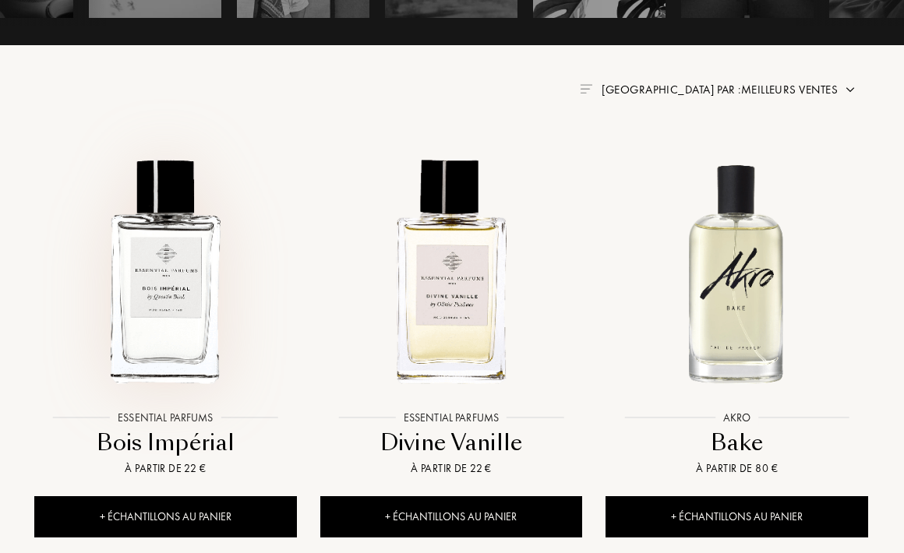
click at [169, 275] on img at bounding box center [165, 271] width 257 height 257
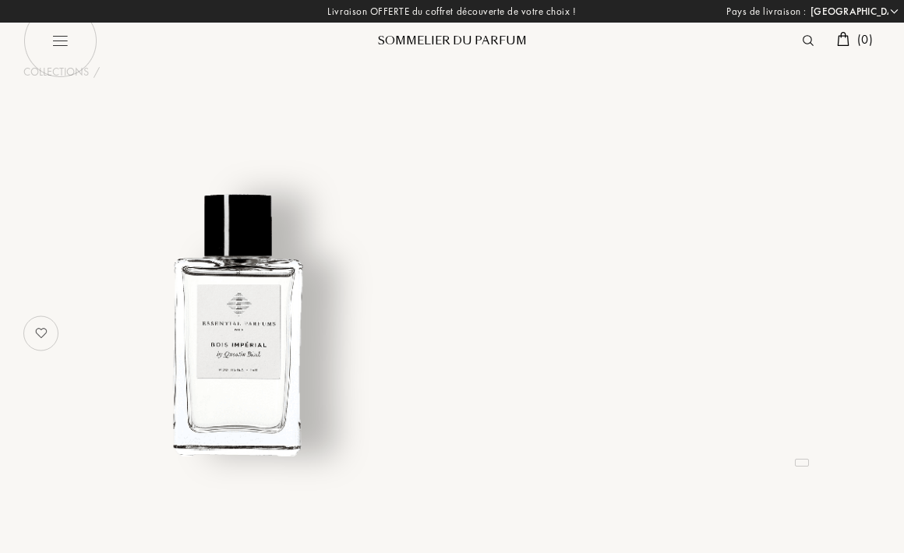
select select "FR"
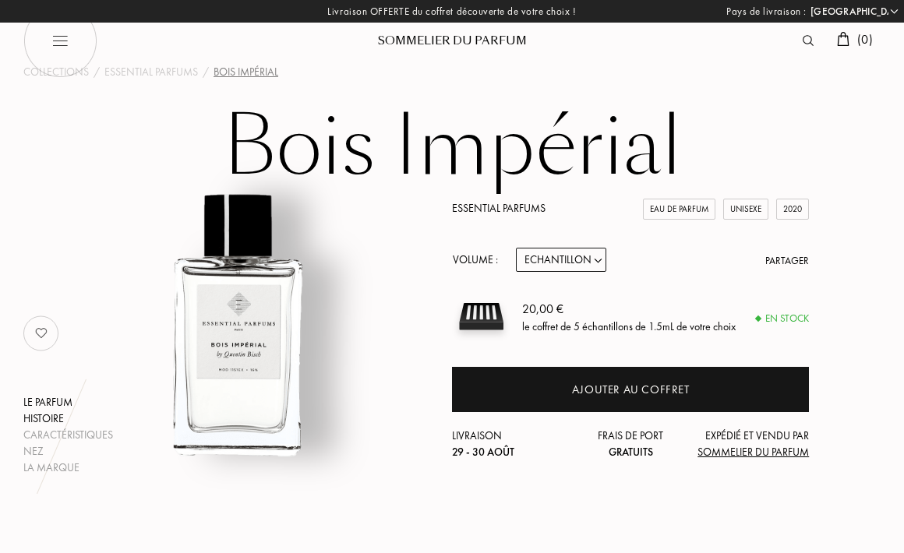
click at [49, 423] on div "Histoire" at bounding box center [68, 419] width 90 height 16
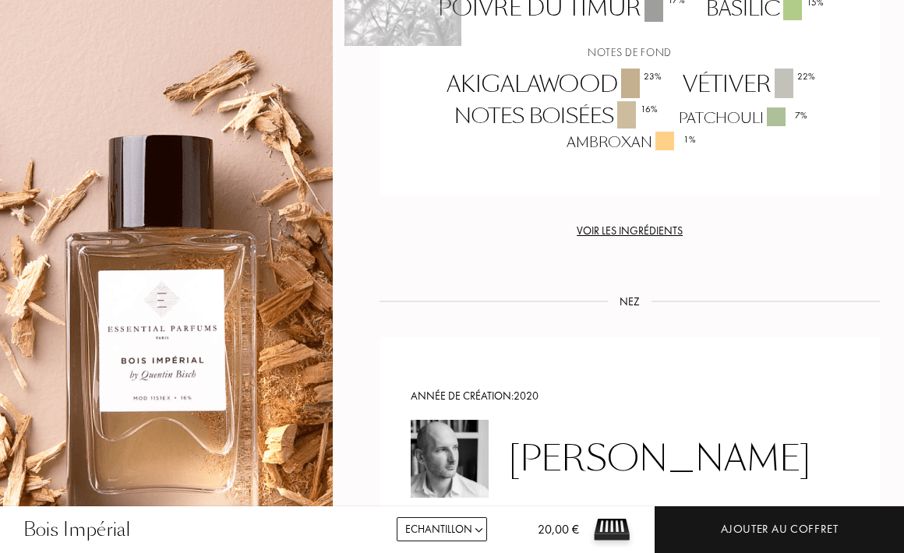
scroll to position [1302, 1]
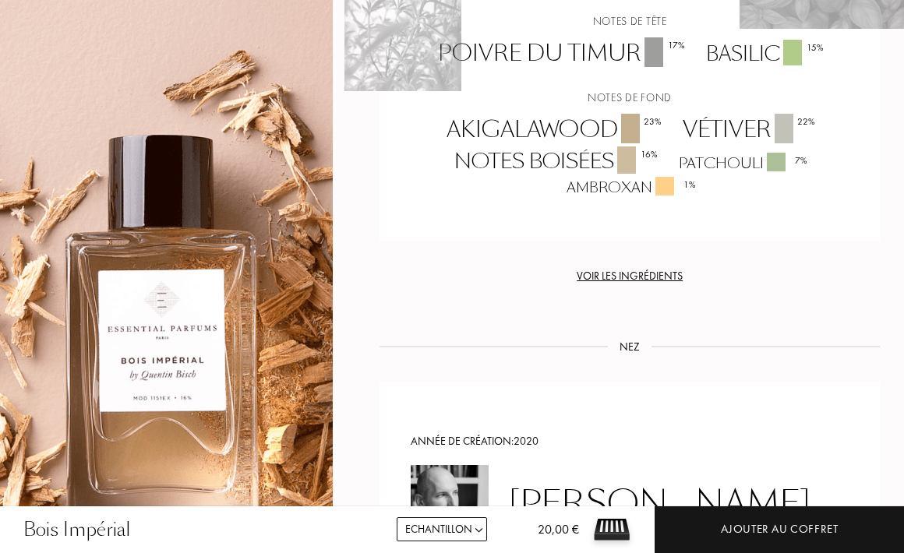
click at [600, 274] on div "Voir les ingrédients" at bounding box center [630, 276] width 500 height 16
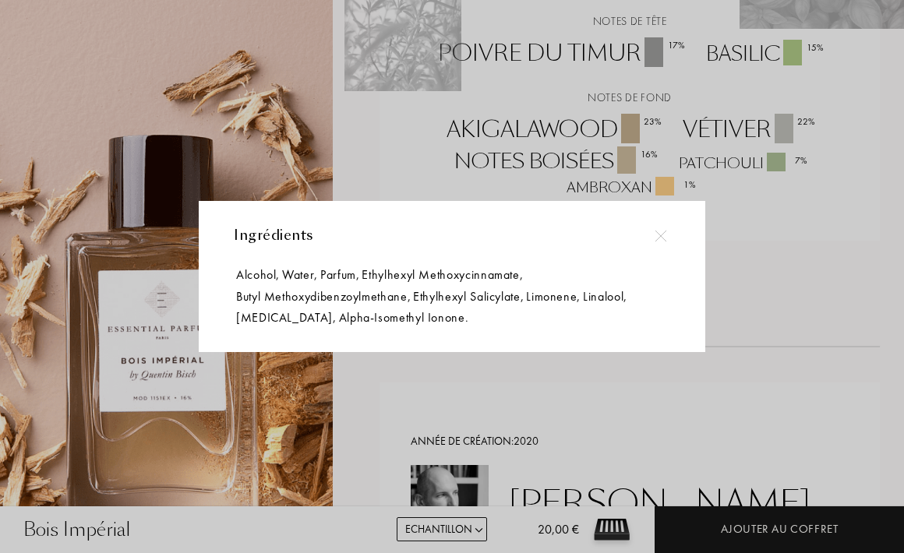
click at [588, 373] on div at bounding box center [454, 276] width 909 height 553
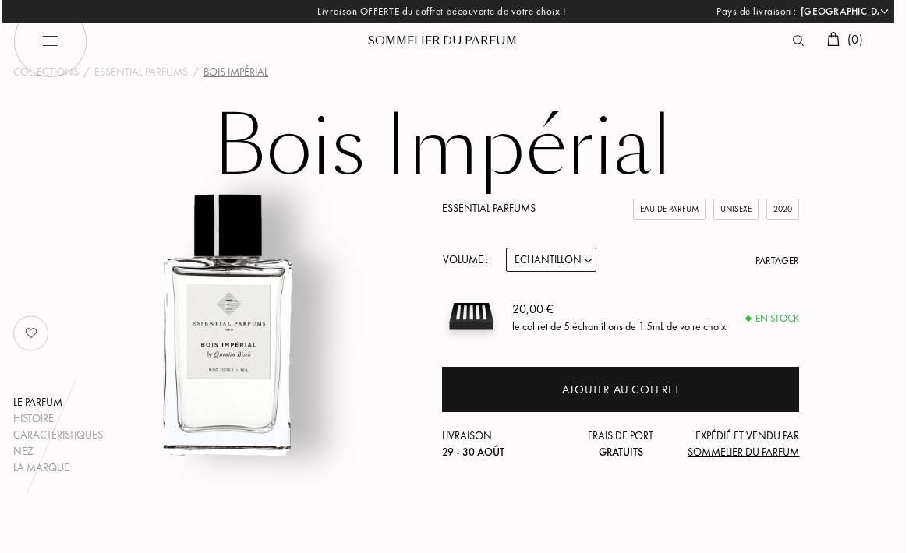
scroll to position [0, 12]
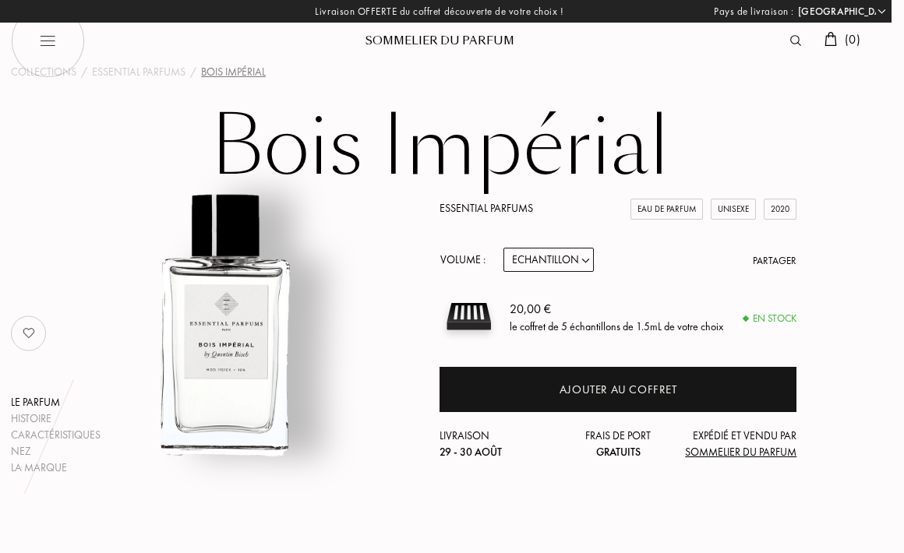
click at [55, 59] on img at bounding box center [48, 41] width 74 height 74
select select "FR"
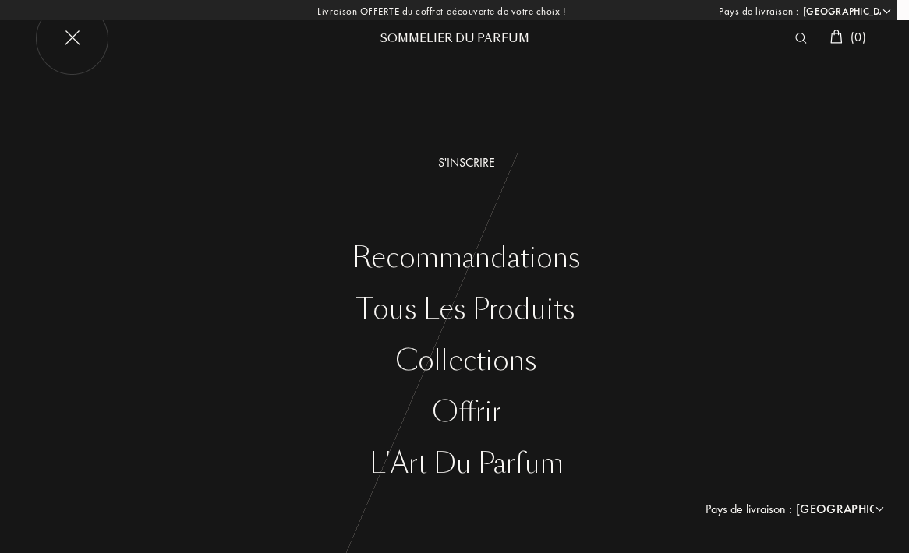
click at [436, 463] on div "L'Art du Parfum" at bounding box center [465, 464] width 885 height 32
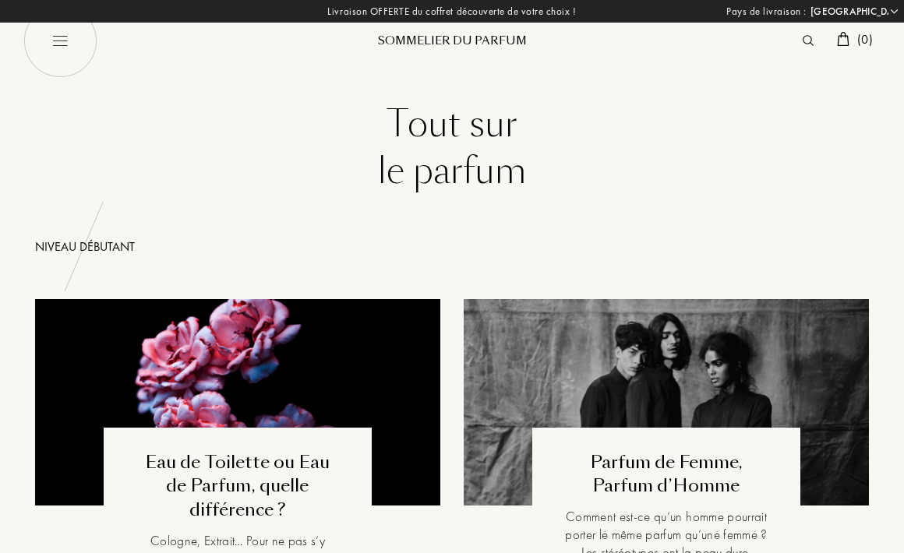
select select "FR"
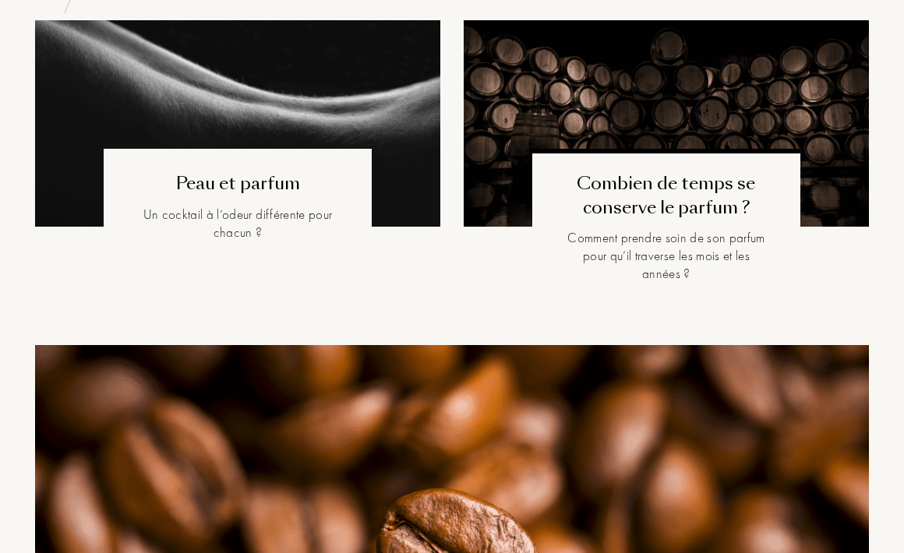
scroll to position [2200, 0]
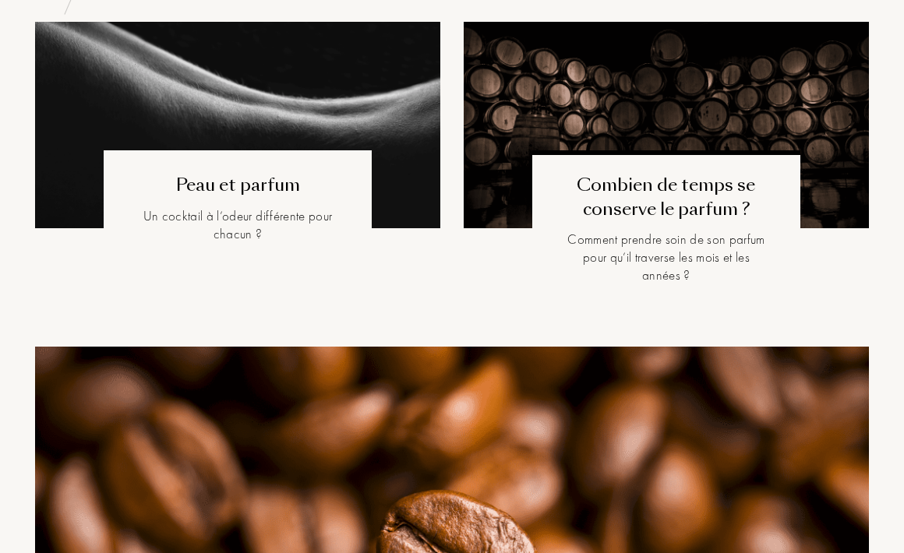
click at [623, 252] on div "Comment prendre soin de son parfum pour qu’il traverse les mois et les années ?" at bounding box center [666, 258] width 205 height 54
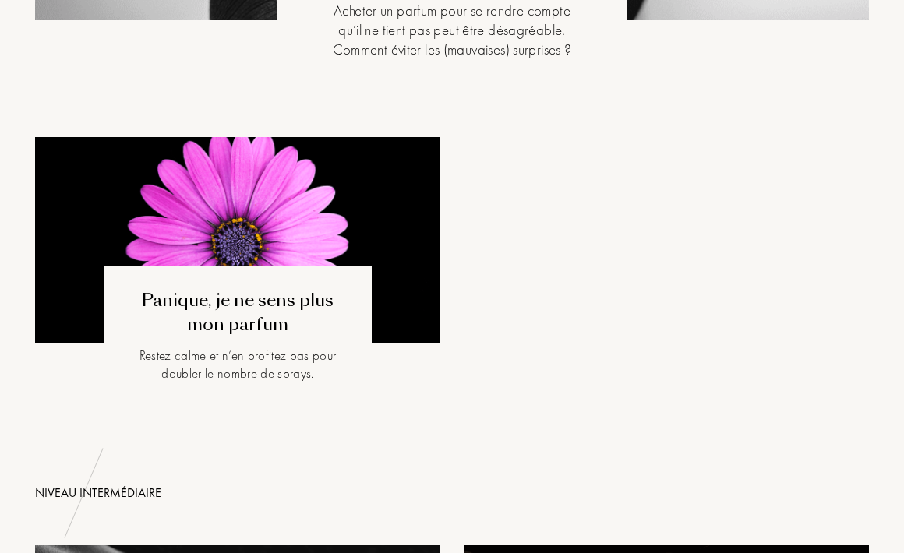
scroll to position [1718, 0]
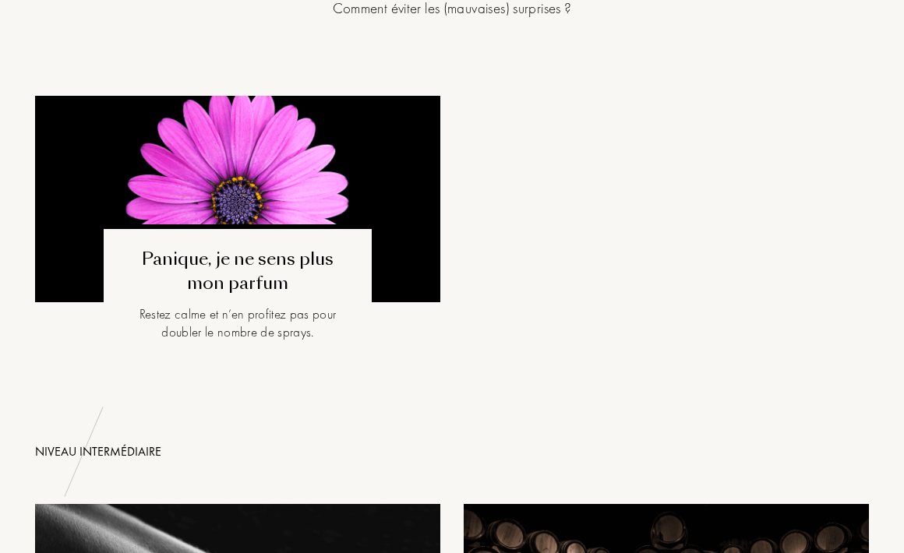
click at [286, 263] on div "Panique, je ne sens plus mon parfum" at bounding box center [237, 272] width 205 height 48
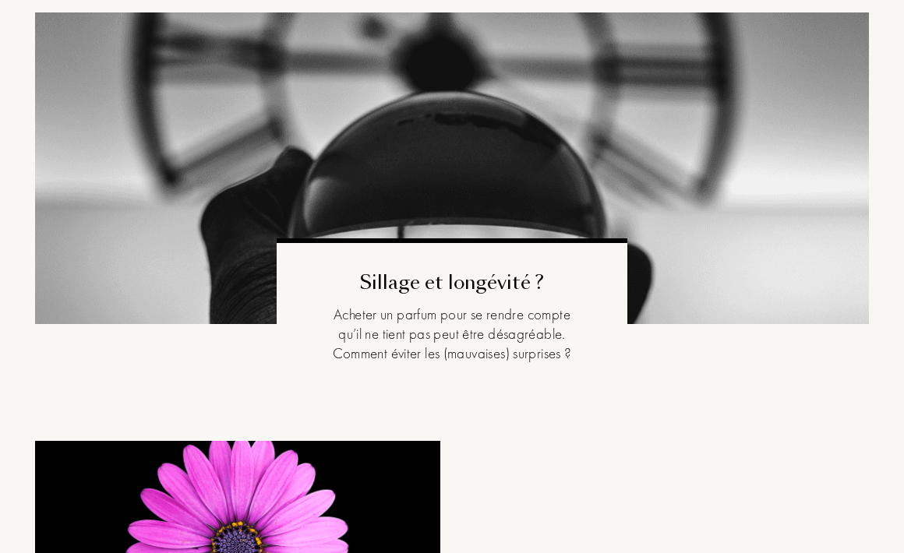
scroll to position [1353, 0]
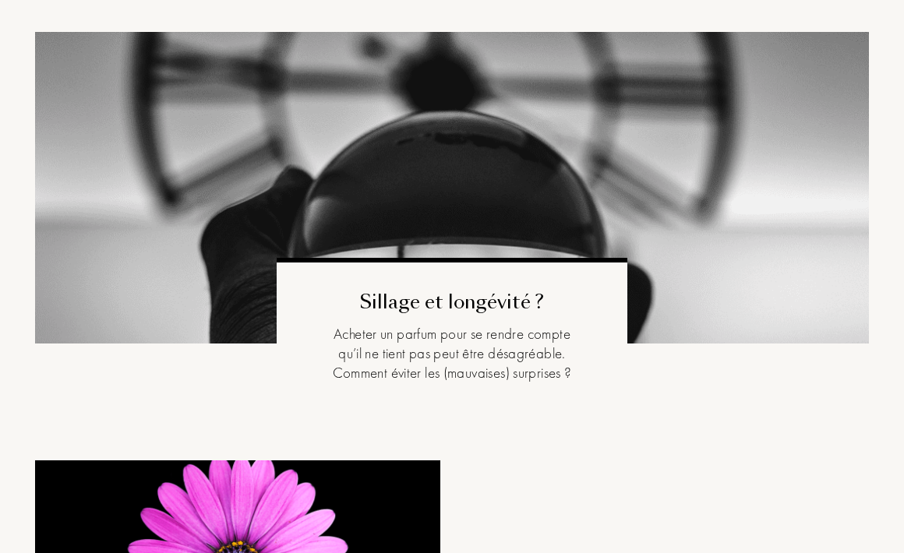
click at [372, 317] on div "Sillage et longévité ? Acheter un parfum pour se rendre compte qu’il ne tient p…" at bounding box center [452, 344] width 350 height 172
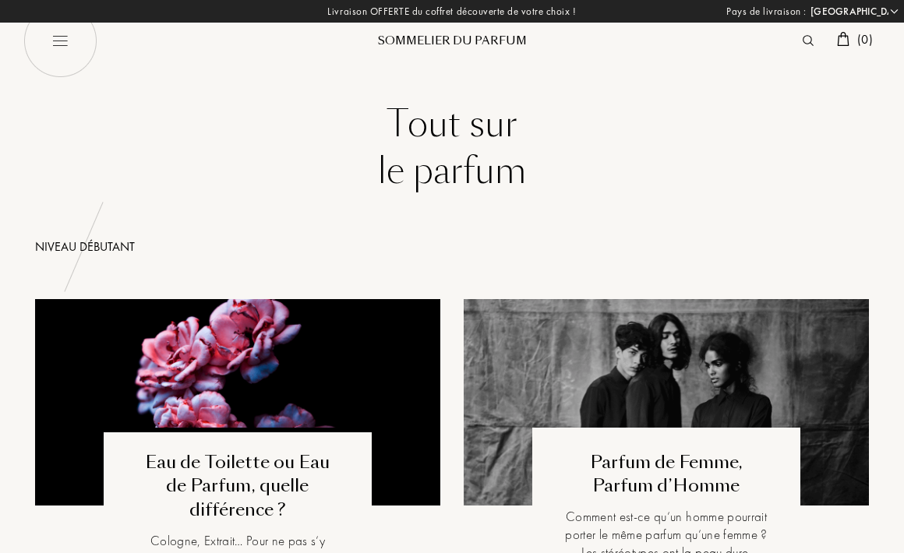
scroll to position [0, 0]
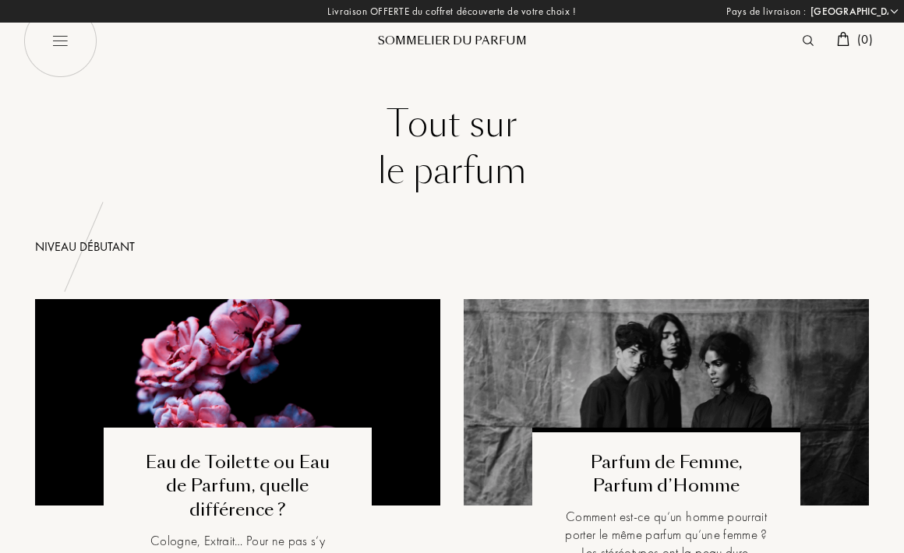
click at [678, 525] on div "Comment est-ce qu’un homme pourrait porter le même parfum qu’une femme ? Les st…" at bounding box center [666, 535] width 205 height 54
